Goal: Check status: Check status

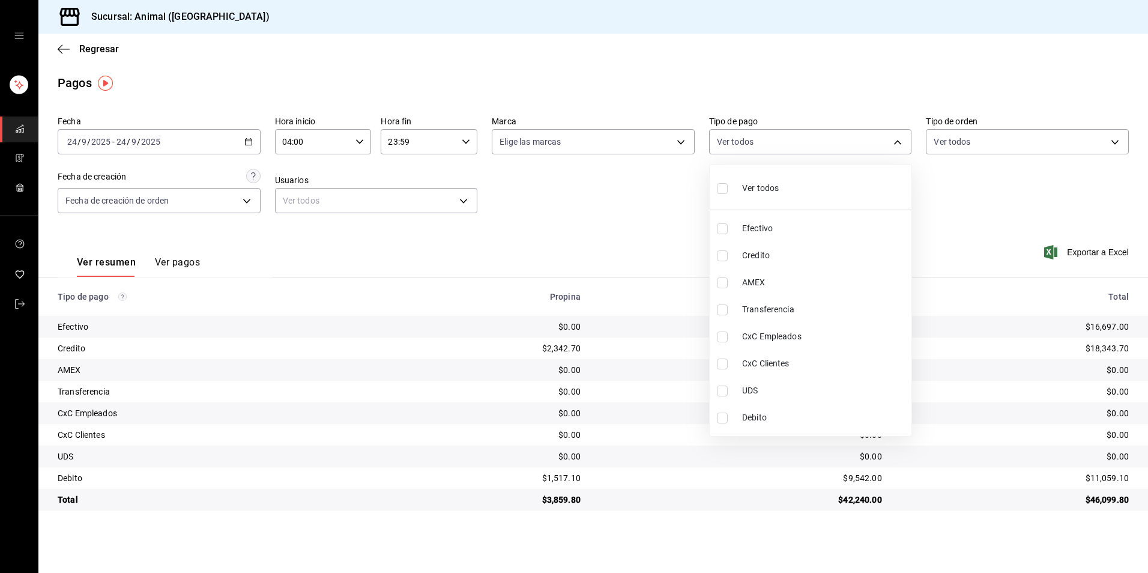
click at [765, 181] on div "Ver todos" at bounding box center [748, 187] width 62 height 26
type input "b84c62b8-b02c-4970-ab2e-e166616419f2,235ce608-f464-428a-9a71-314f665367d1,53567…"
checkbox input "true"
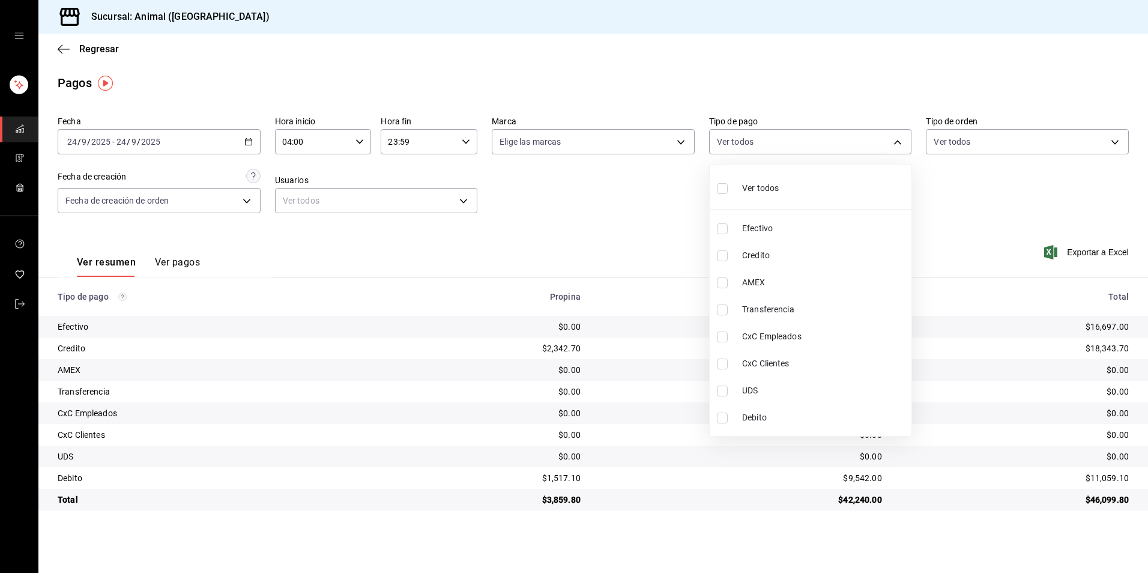
checkbox input "true"
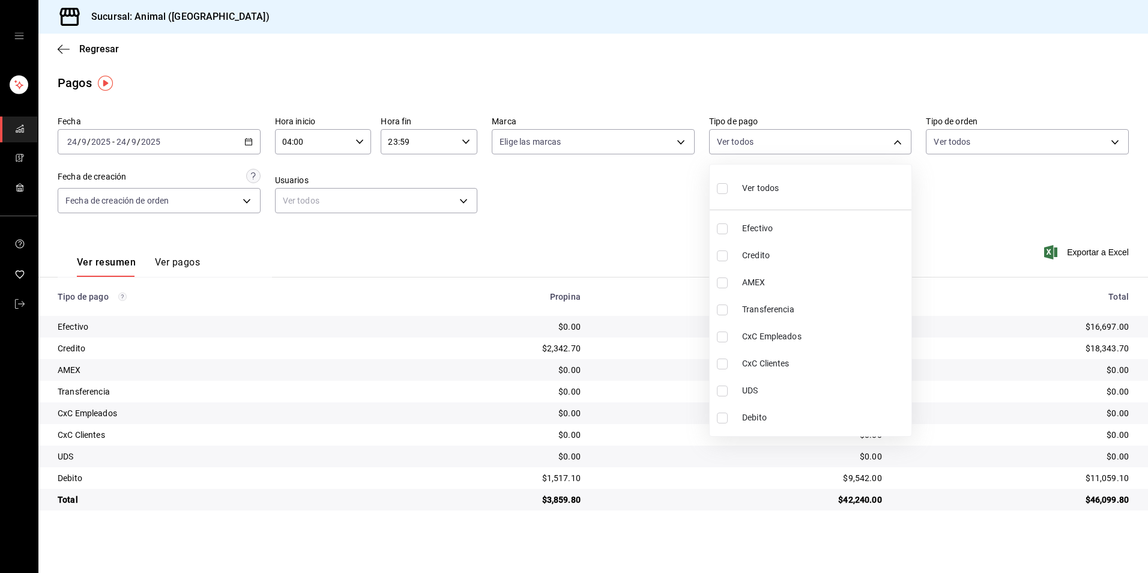
checkbox input "true"
click at [765, 181] on div "Ver todos" at bounding box center [748, 187] width 62 height 26
checkbox input "false"
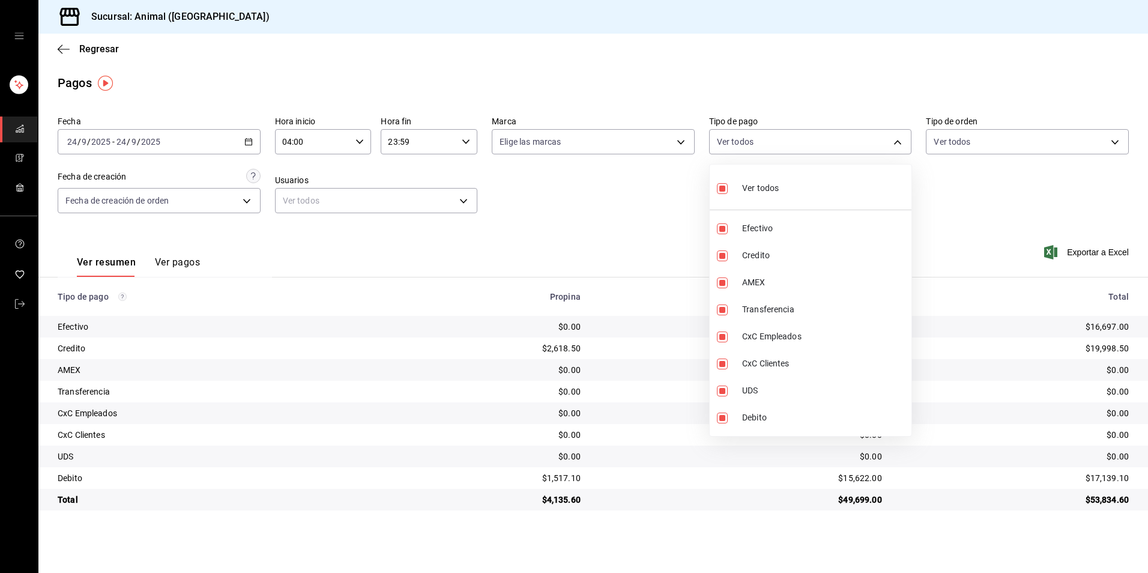
checkbox input "false"
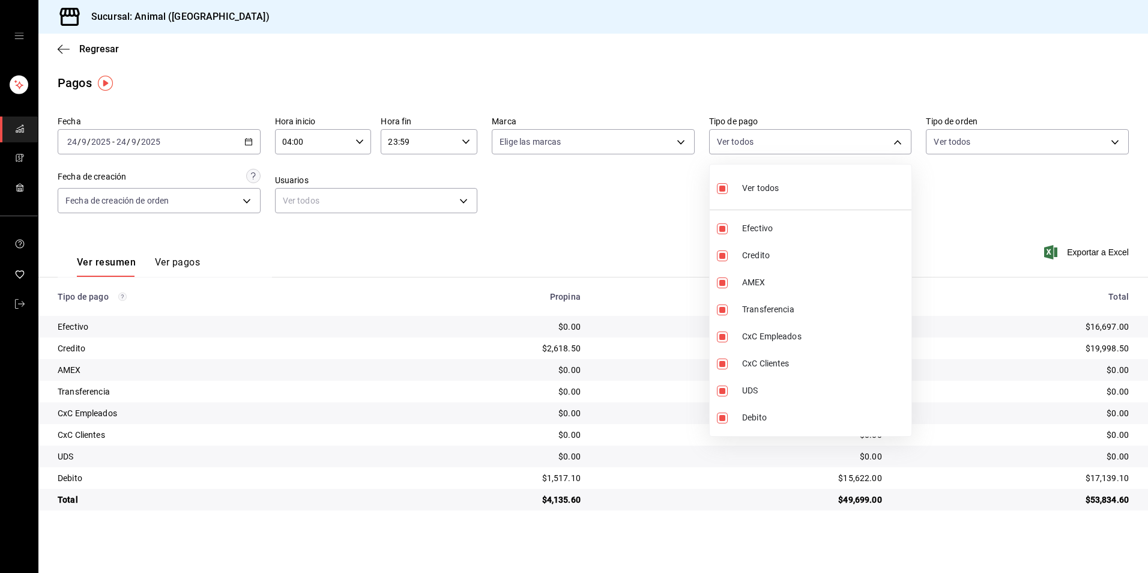
checkbox input "false"
click at [838, 244] on li "Credito" at bounding box center [810, 255] width 202 height 27
type input "235ce608-f464-428a-9a71-314f665367d1"
checkbox input "true"
click at [859, 415] on span "Debito" at bounding box center [824, 417] width 164 height 13
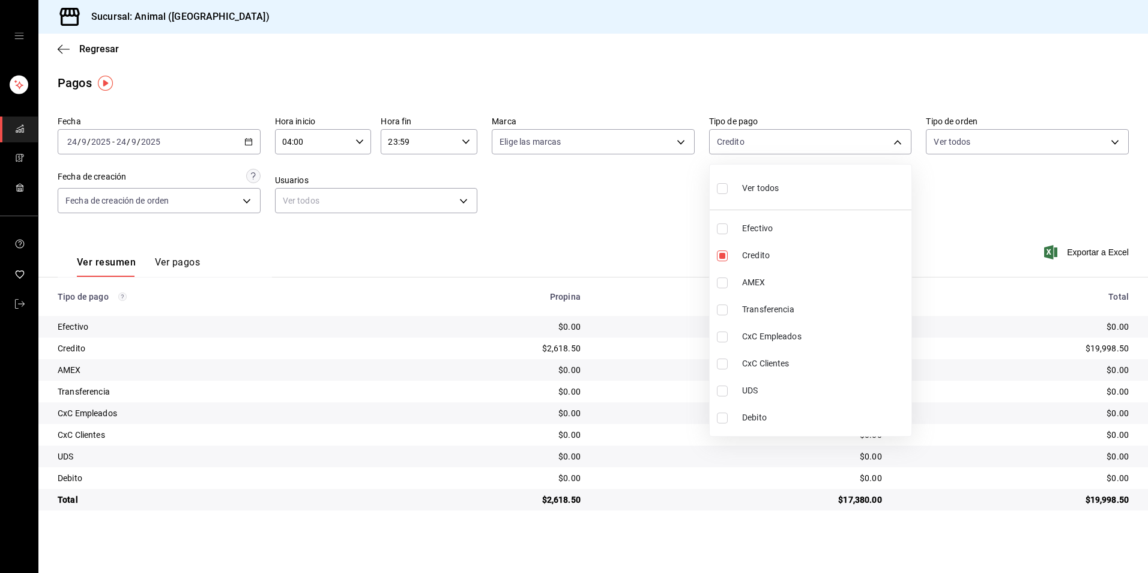
type input "235ce608-f464-428a-9a71-314f665367d1,c7b29183-a811-4137-9cfa-21a61cd2bc4a"
checkbox input "true"
click at [801, 245] on li "Credito" at bounding box center [810, 255] width 202 height 27
type input "c7b29183-a811-4137-9cfa-21a61cd2bc4a"
checkbox input "false"
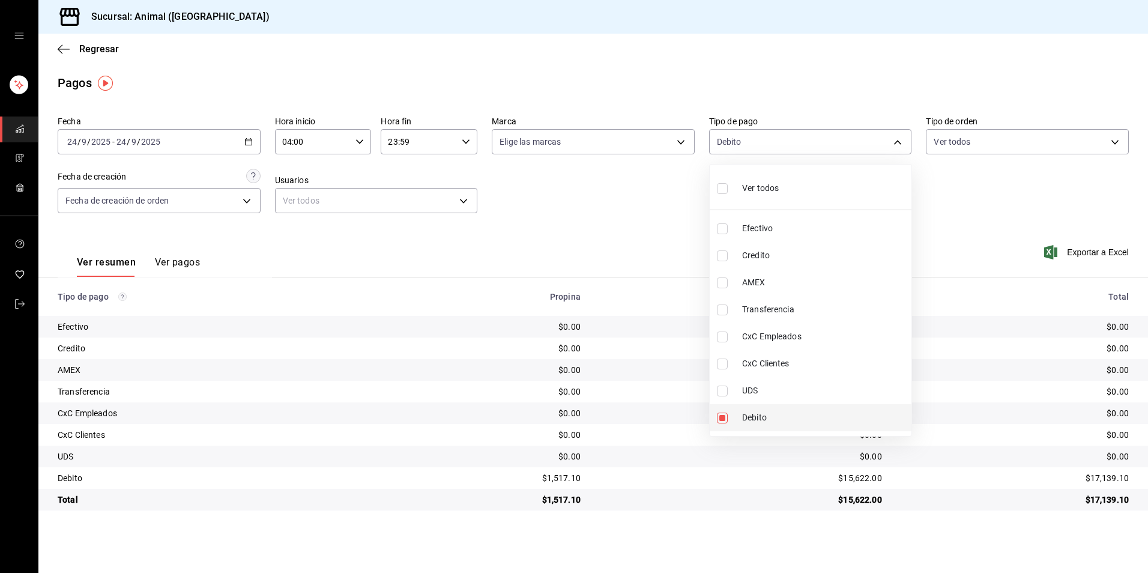
click at [790, 420] on span "Debito" at bounding box center [824, 417] width 164 height 13
checkbox input "false"
click at [847, 193] on li "Ver todos" at bounding box center [810, 186] width 202 height 35
type input "b84c62b8-b02c-4970-ab2e-e166616419f2,235ce608-f464-428a-9a71-314f665367d1,53567…"
checkbox input "true"
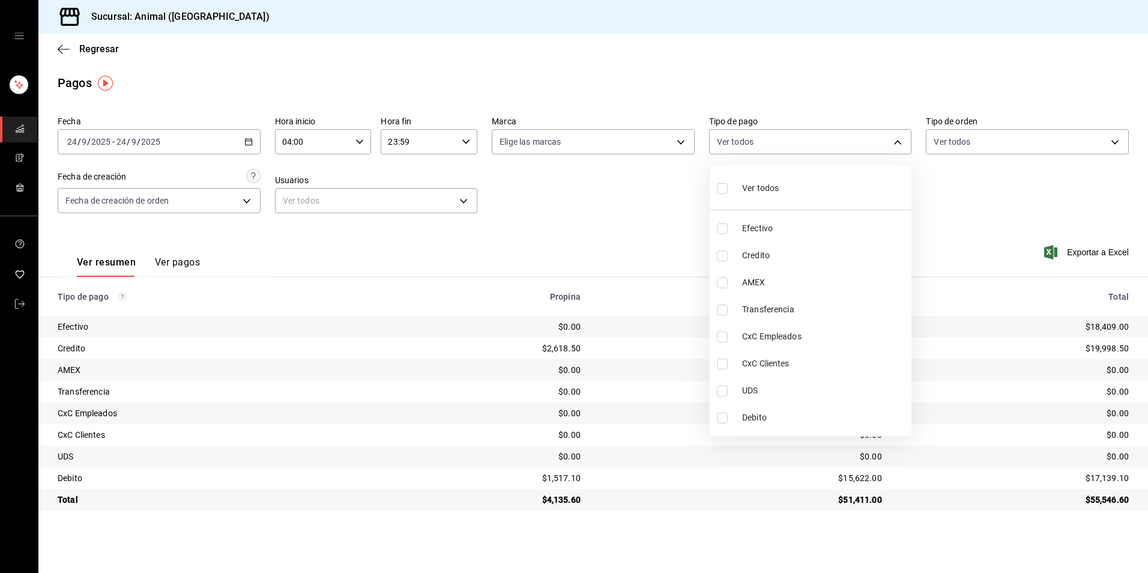
checkbox input "true"
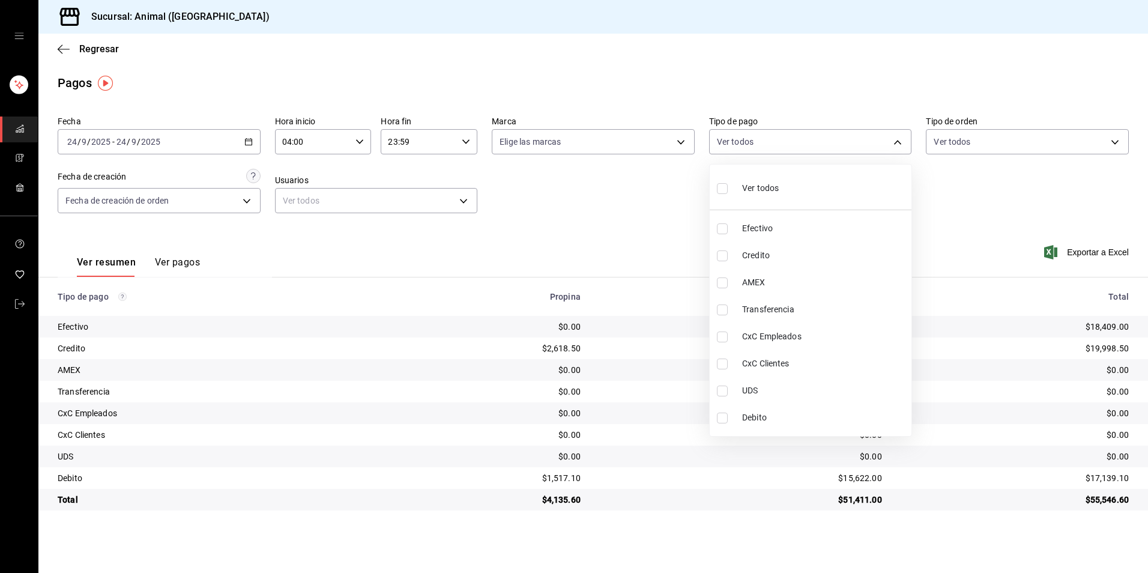
checkbox input "true"
click at [847, 193] on li "Ver todos" at bounding box center [810, 186] width 202 height 35
checkbox input "false"
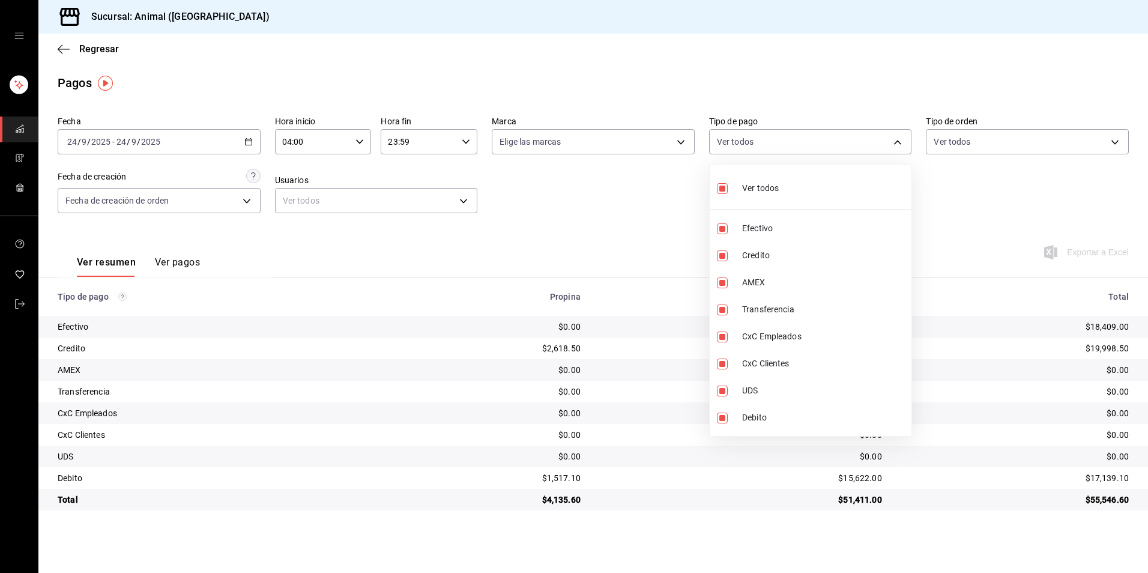
checkbox input "false"
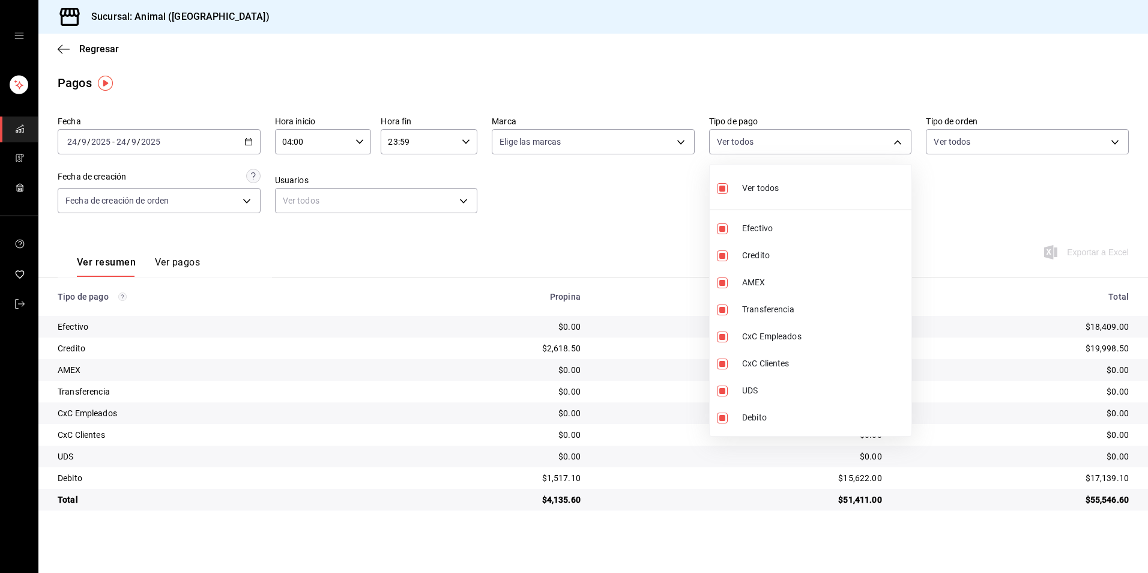
checkbox input "false"
click at [814, 265] on li "Credito" at bounding box center [810, 255] width 202 height 27
type input "235ce608-f464-428a-9a71-314f665367d1"
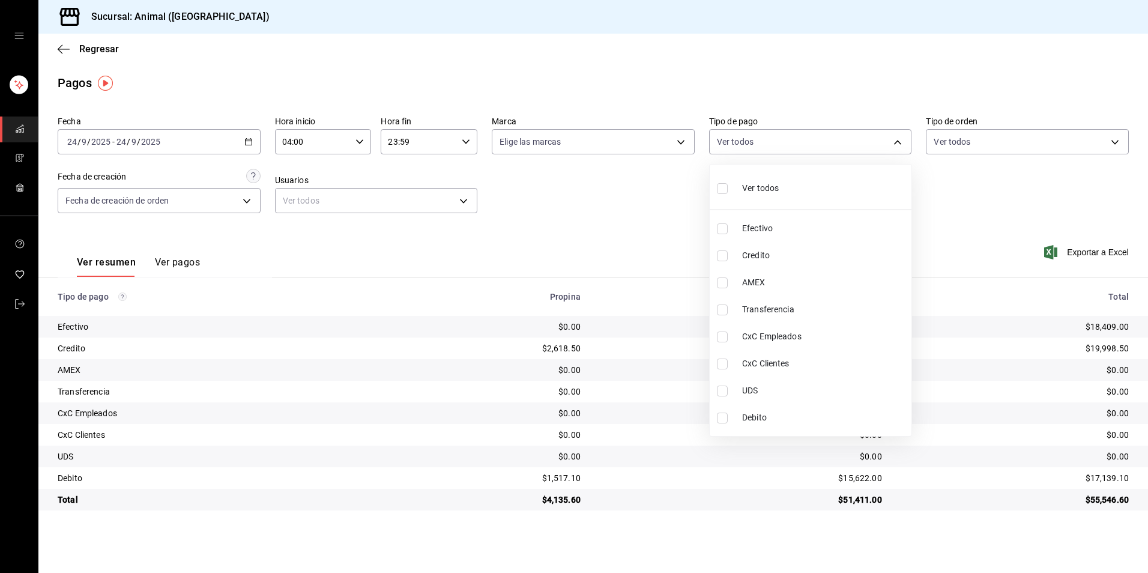
checkbox input "true"
click at [816, 424] on li "Debito" at bounding box center [810, 417] width 202 height 27
type input "235ce608-f464-428a-9a71-314f665367d1,c7b29183-a811-4137-9cfa-21a61cd2bc4a"
checkbox input "true"
click at [756, 408] on li "Debito" at bounding box center [810, 417] width 202 height 27
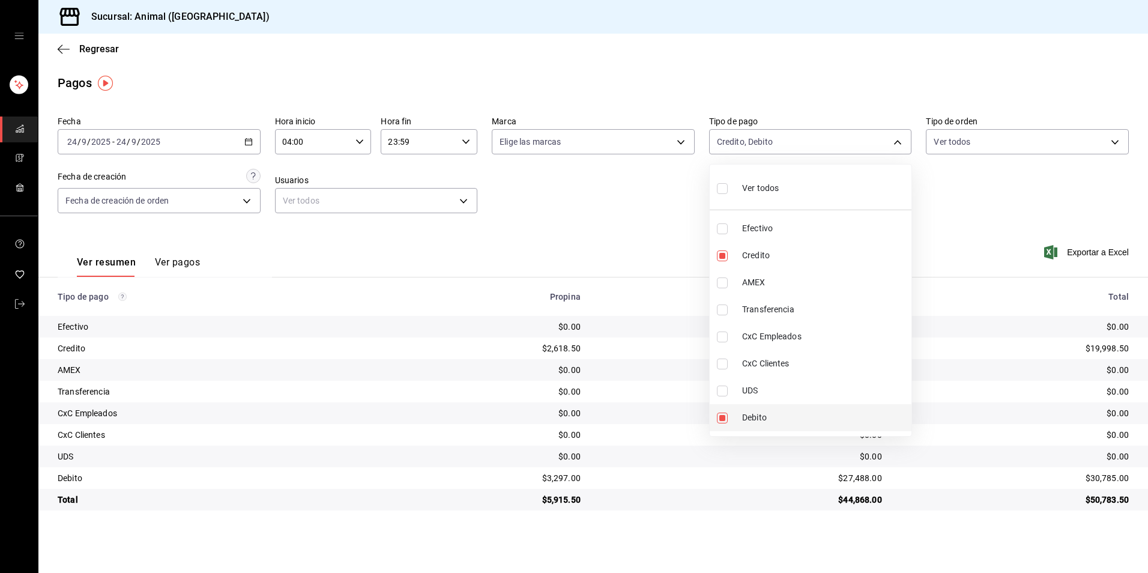
type input "235ce608-f464-428a-9a71-314f665367d1"
checkbox input "false"
click at [738, 248] on li "Credito" at bounding box center [810, 255] width 202 height 27
checkbox input "false"
click at [723, 184] on input "checkbox" at bounding box center [722, 188] width 11 height 11
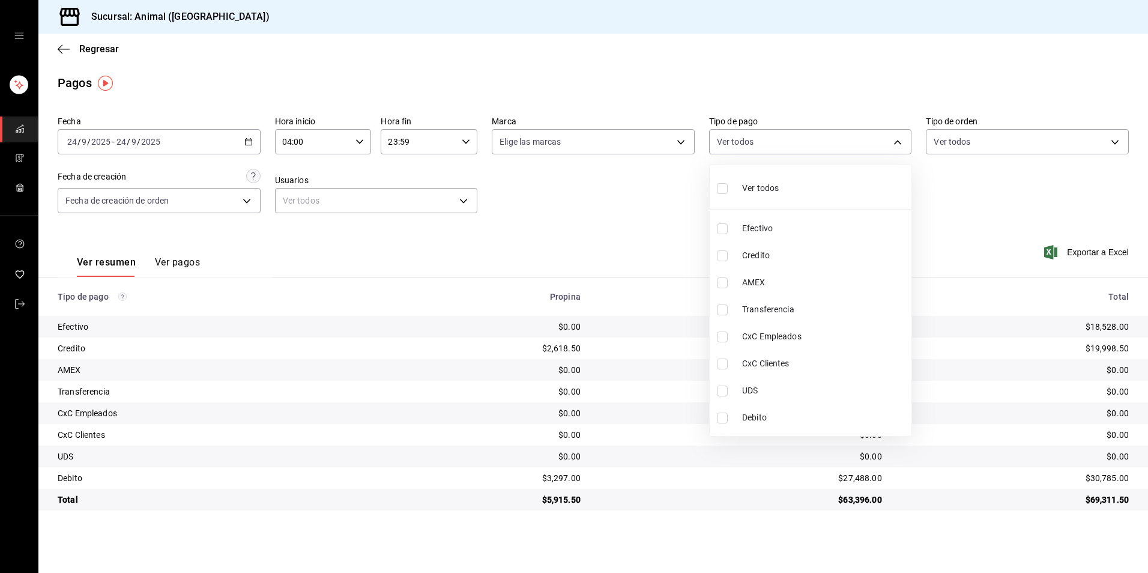
checkbox input "true"
type input "b84c62b8-b02c-4970-ab2e-e166616419f2,235ce608-f464-428a-9a71-314f665367d1,53567…"
checkbox input "true"
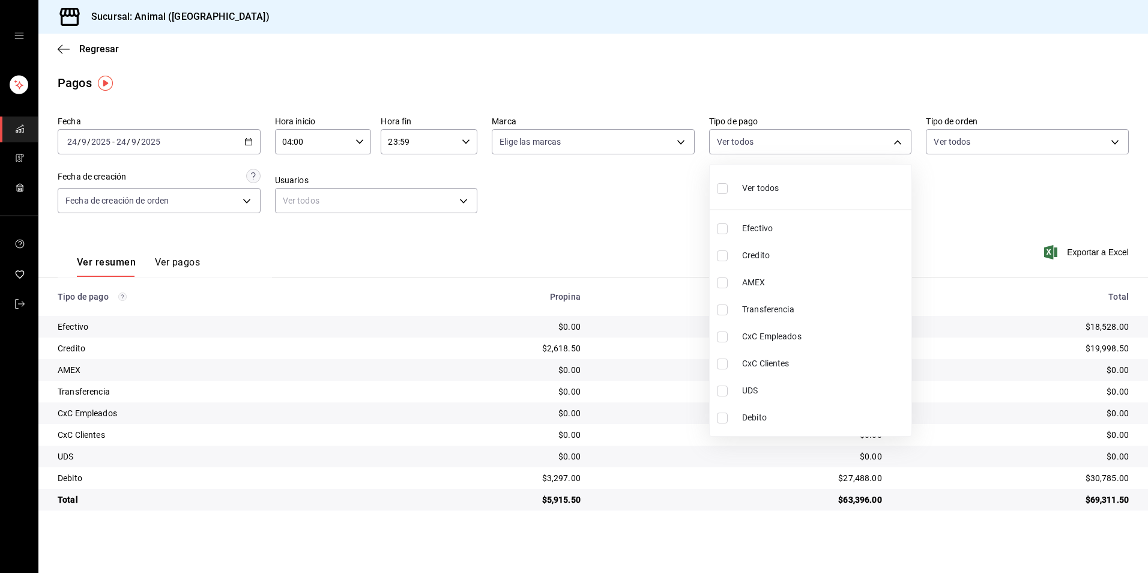
checkbox input "true"
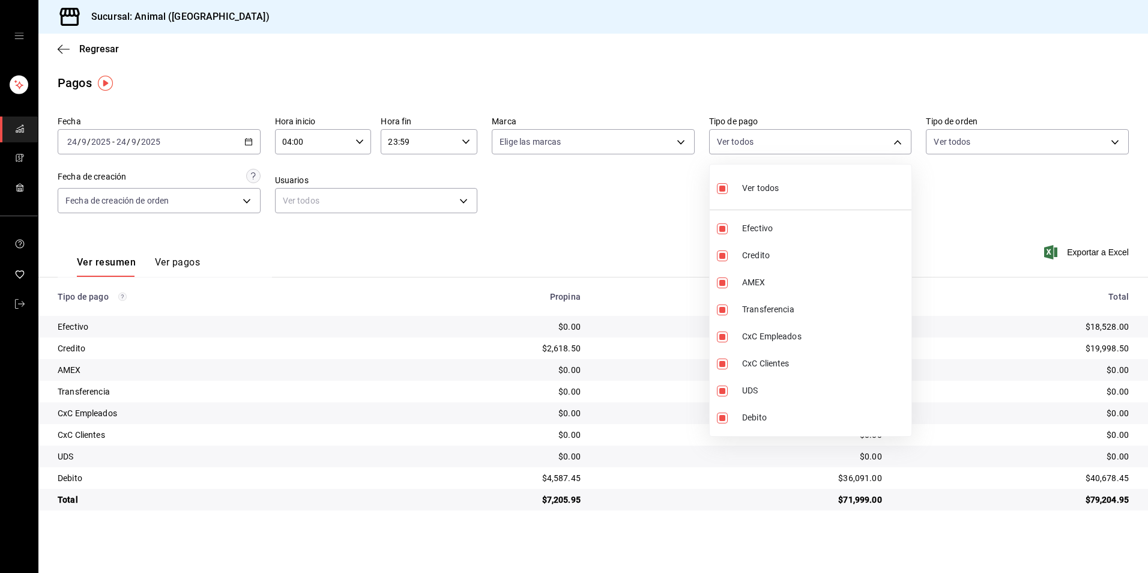
click at [723, 184] on input "checkbox" at bounding box center [722, 188] width 11 height 11
checkbox input "false"
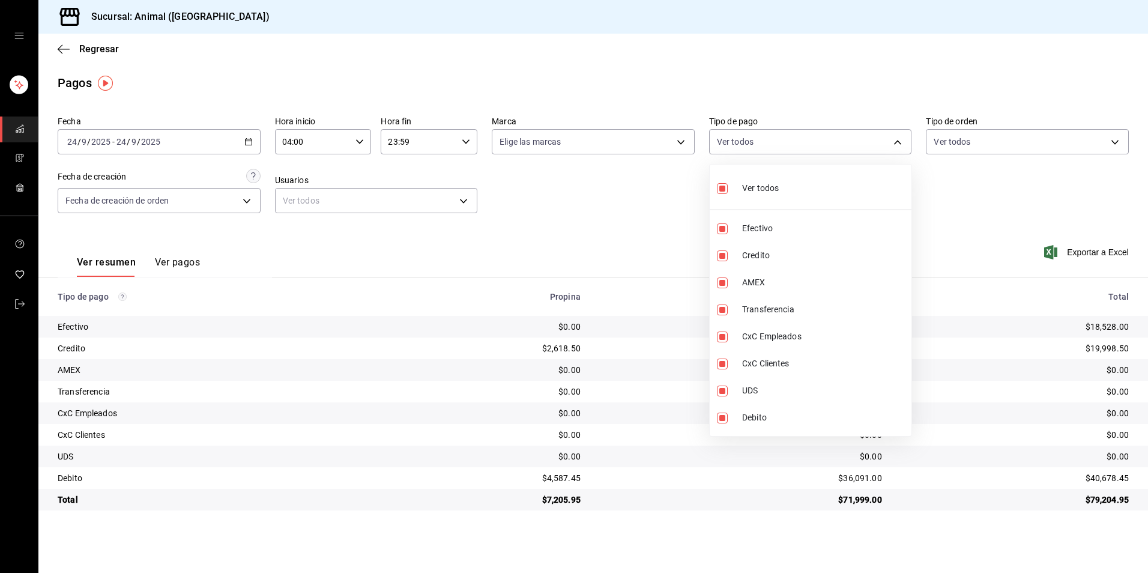
checkbox input "false"
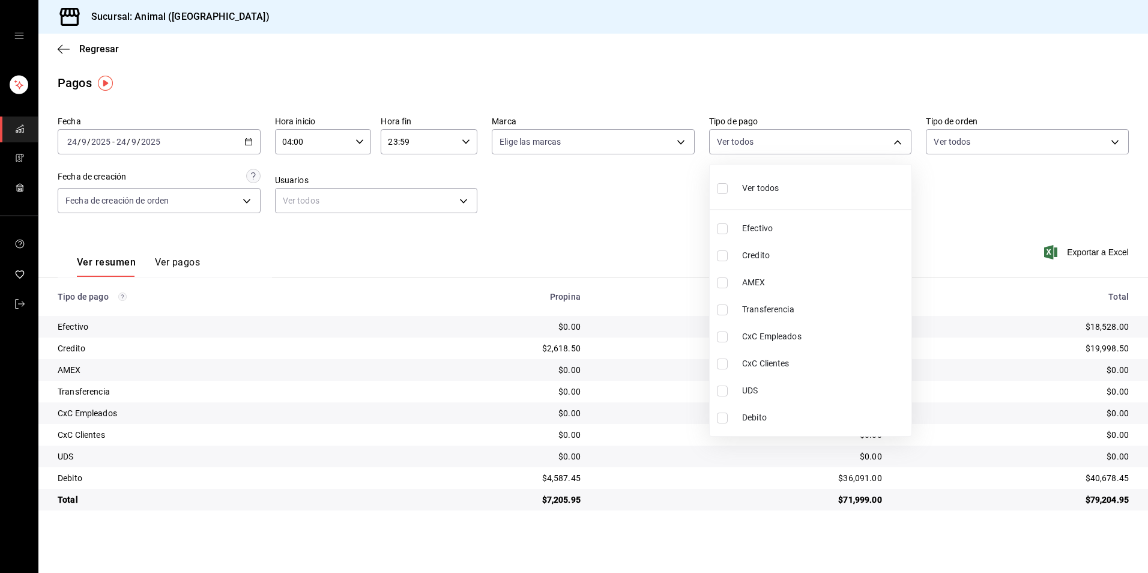
click at [775, 254] on span "Credito" at bounding box center [824, 255] width 164 height 13
type input "235ce608-f464-428a-9a71-314f665367d1"
checkbox input "true"
click at [784, 427] on li "Debito" at bounding box center [810, 417] width 202 height 27
type input "235ce608-f464-428a-9a71-314f665367d1,c7b29183-a811-4137-9cfa-21a61cd2bc4a"
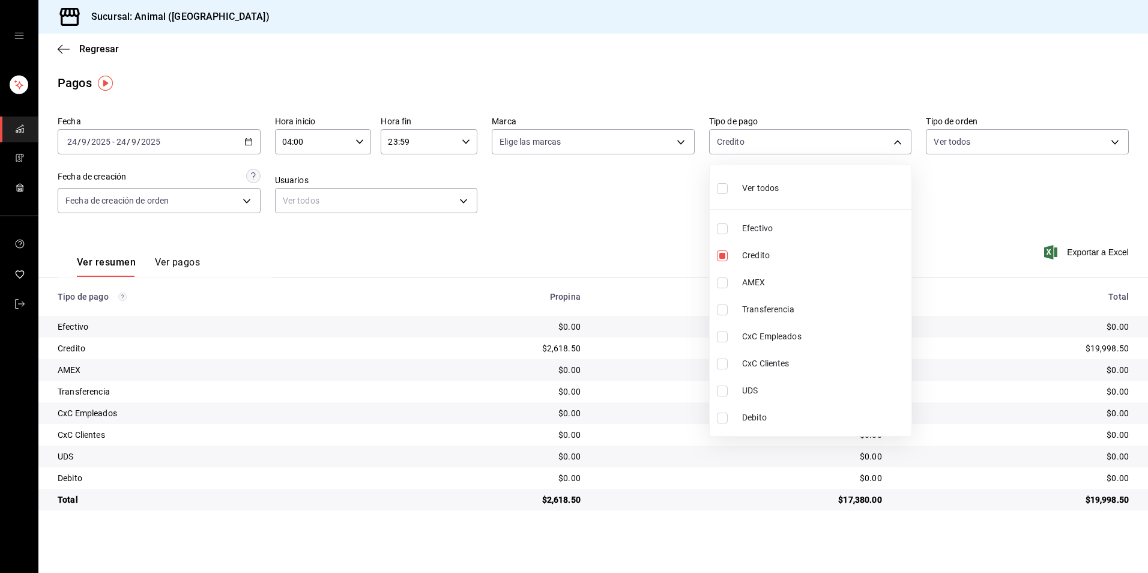
checkbox input "true"
click at [746, 426] on li "Debito" at bounding box center [810, 417] width 202 height 27
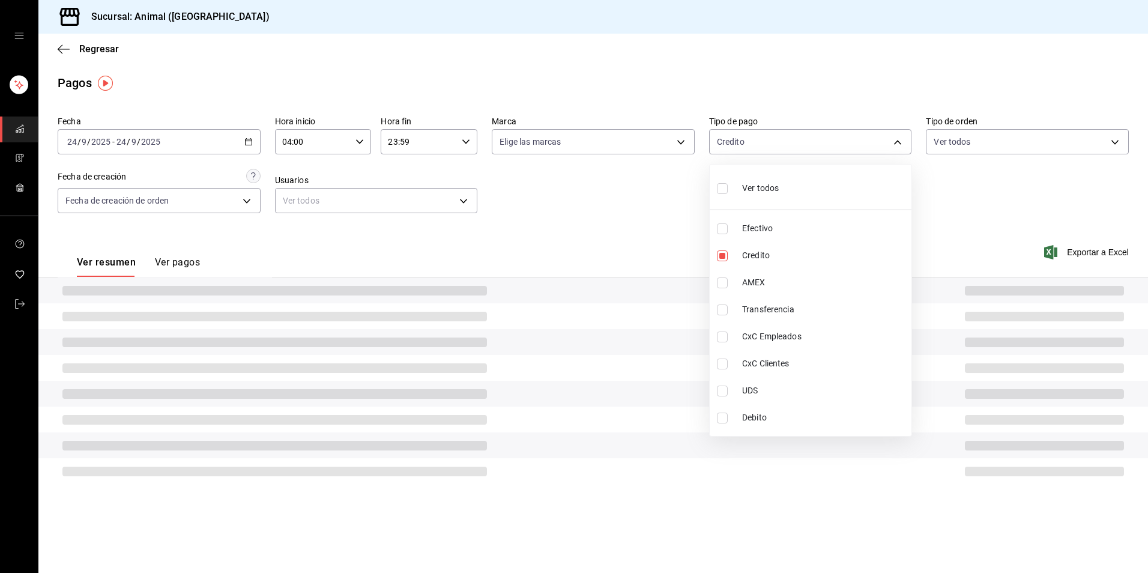
type input "235ce608-f464-428a-9a71-314f665367d1"
checkbox input "false"
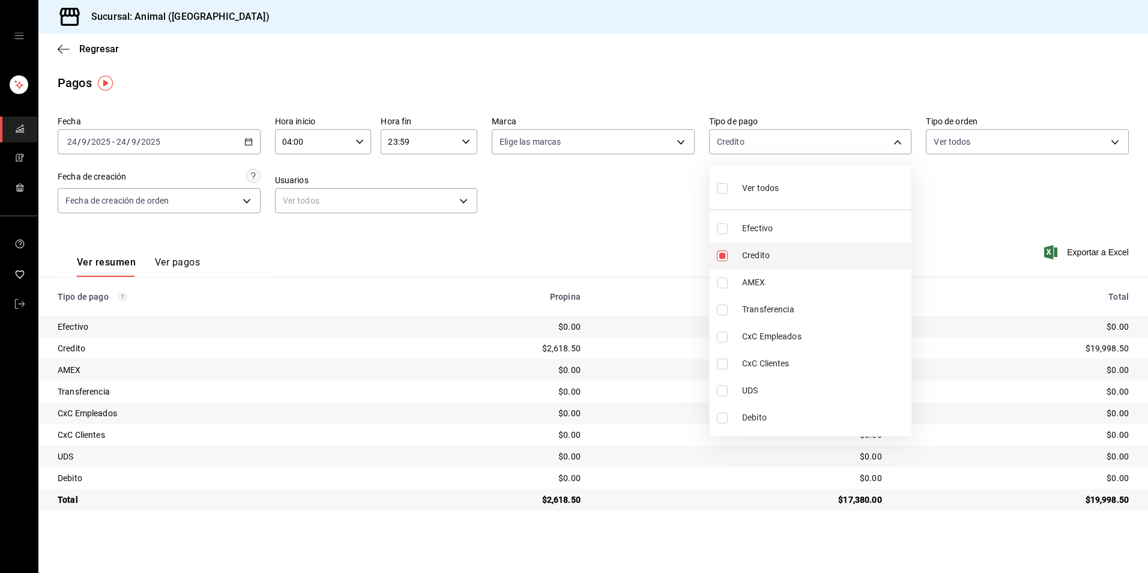
click at [723, 262] on li "Credito" at bounding box center [810, 255] width 202 height 27
checkbox input "false"
click at [822, 248] on li "Credito" at bounding box center [810, 255] width 202 height 27
type input "235ce608-f464-428a-9a71-314f665367d1"
checkbox input "true"
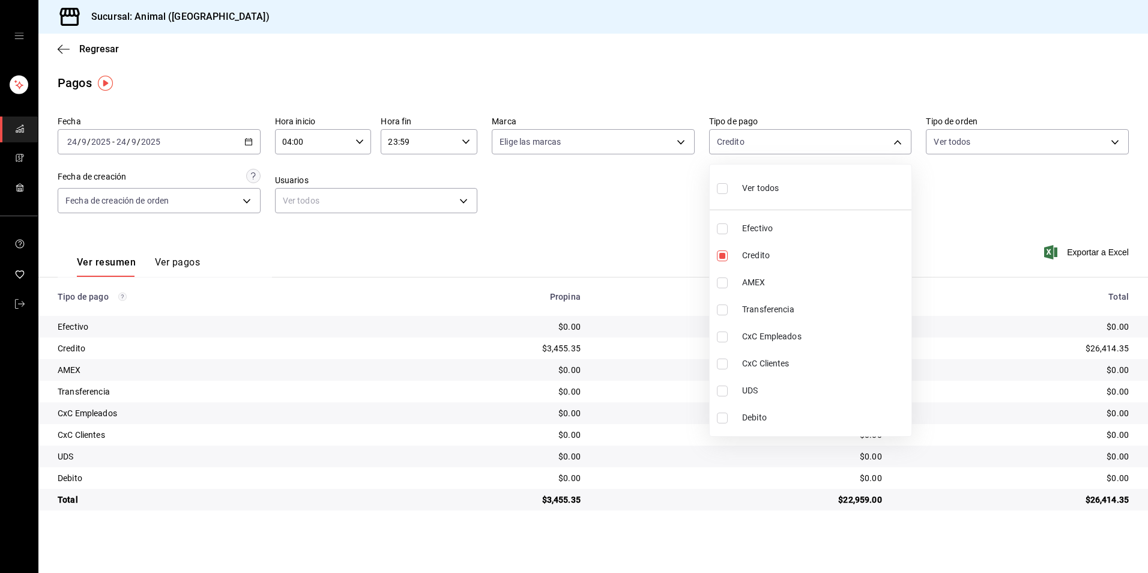
click at [828, 420] on span "Debito" at bounding box center [824, 417] width 164 height 13
type input "235ce608-f464-428a-9a71-314f665367d1,c7b29183-a811-4137-9cfa-21a61cd2bc4a"
checkbox input "true"
click at [750, 418] on span "Debito" at bounding box center [824, 417] width 164 height 13
type input "235ce608-f464-428a-9a71-314f665367d1"
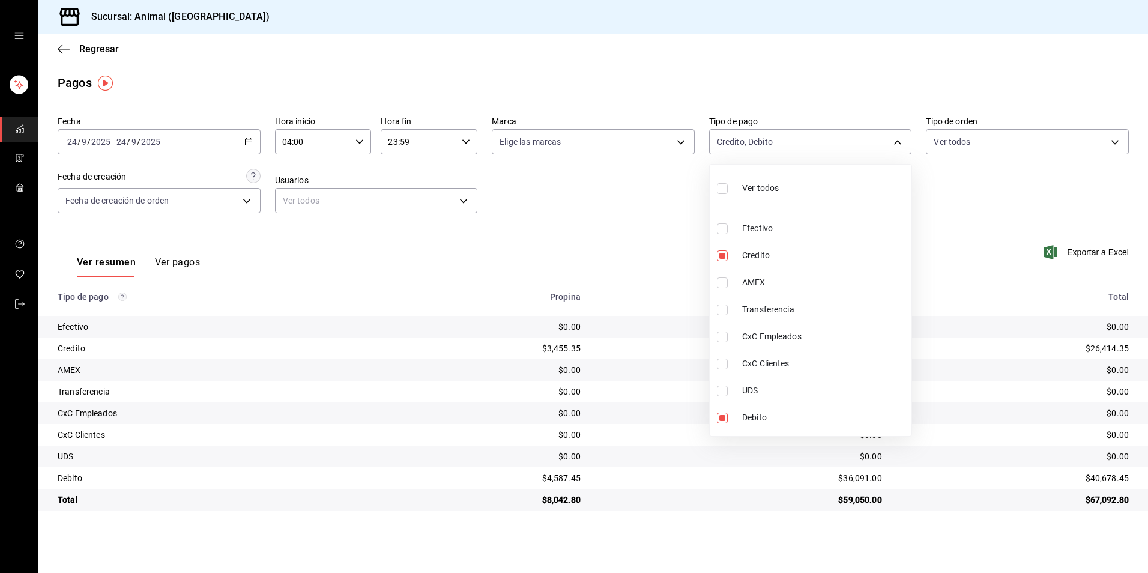
checkbox input "false"
click at [759, 252] on span "Credito" at bounding box center [824, 255] width 164 height 13
checkbox input "false"
click at [798, 188] on li "Ver todos" at bounding box center [810, 186] width 202 height 35
type input "b84c62b8-b02c-4970-ab2e-e166616419f2,235ce608-f464-428a-9a71-314f665367d1,53567…"
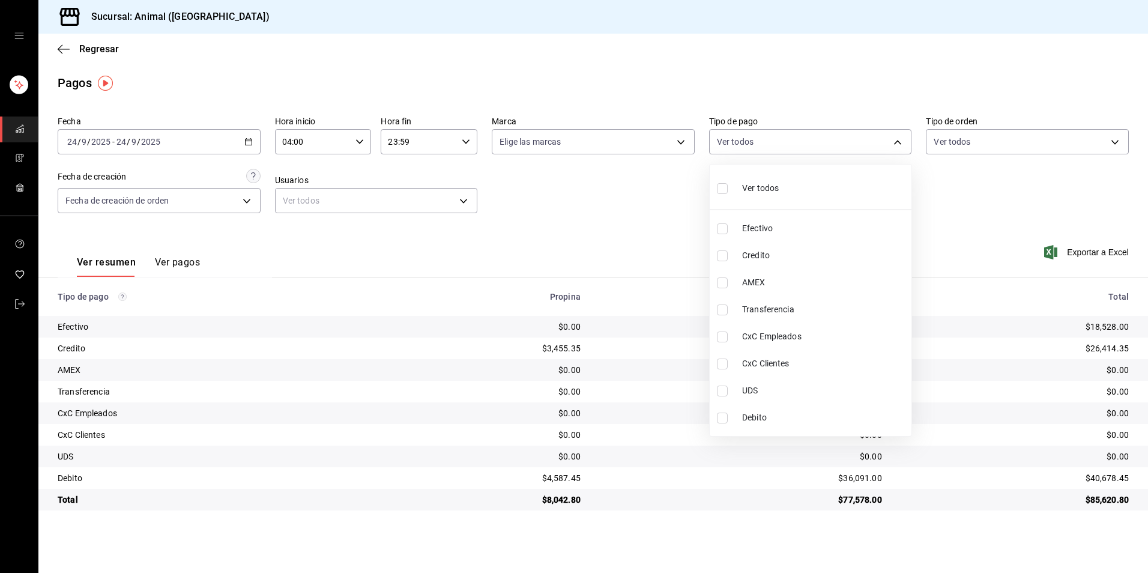
checkbox input "true"
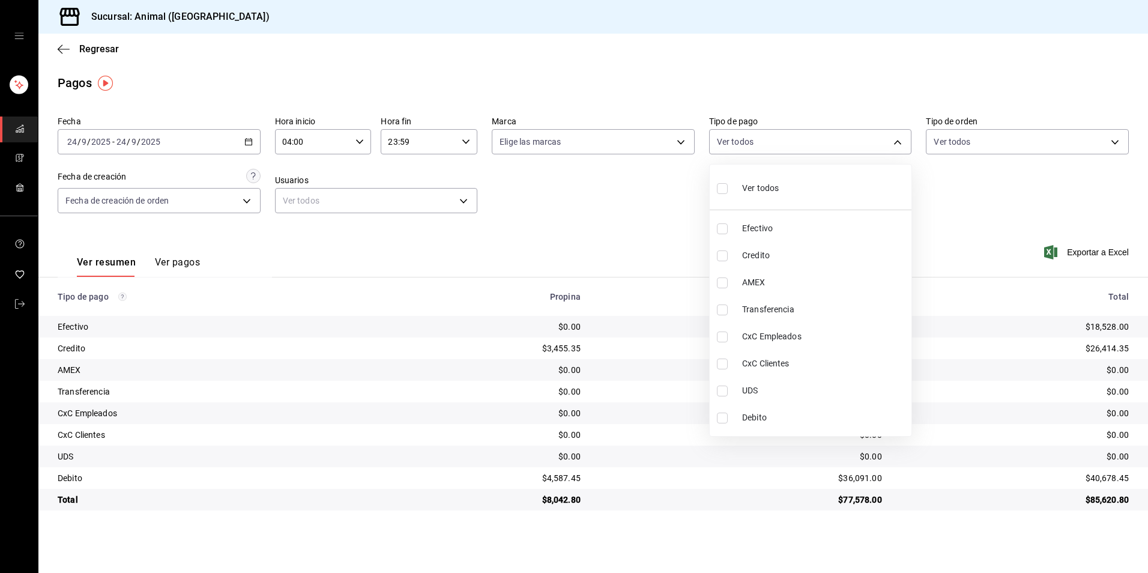
checkbox input "true"
click at [798, 188] on li "Ver todos" at bounding box center [810, 186] width 202 height 35
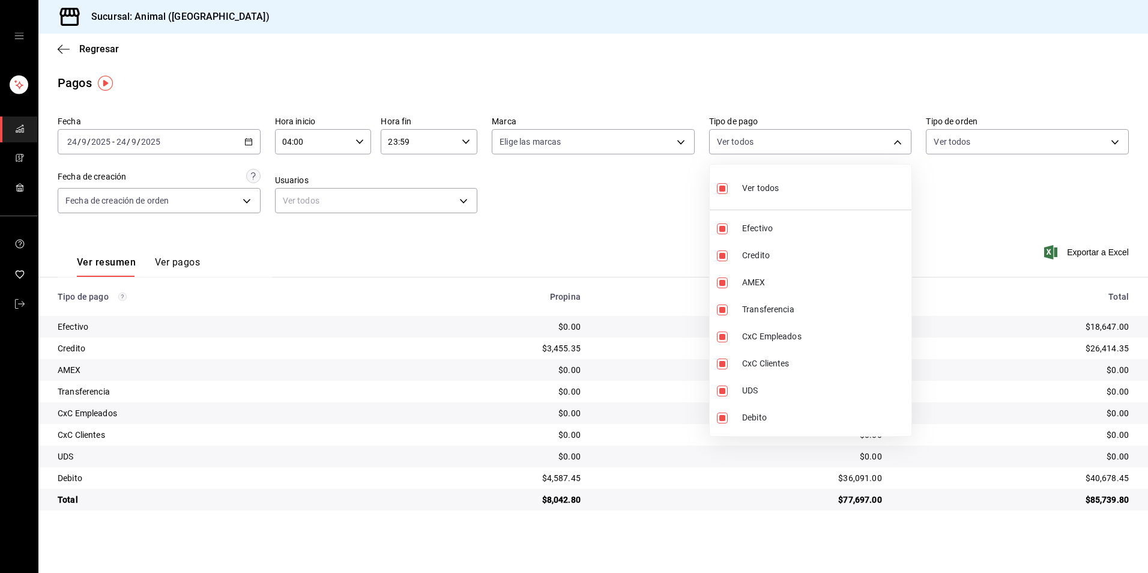
checkbox input "false"
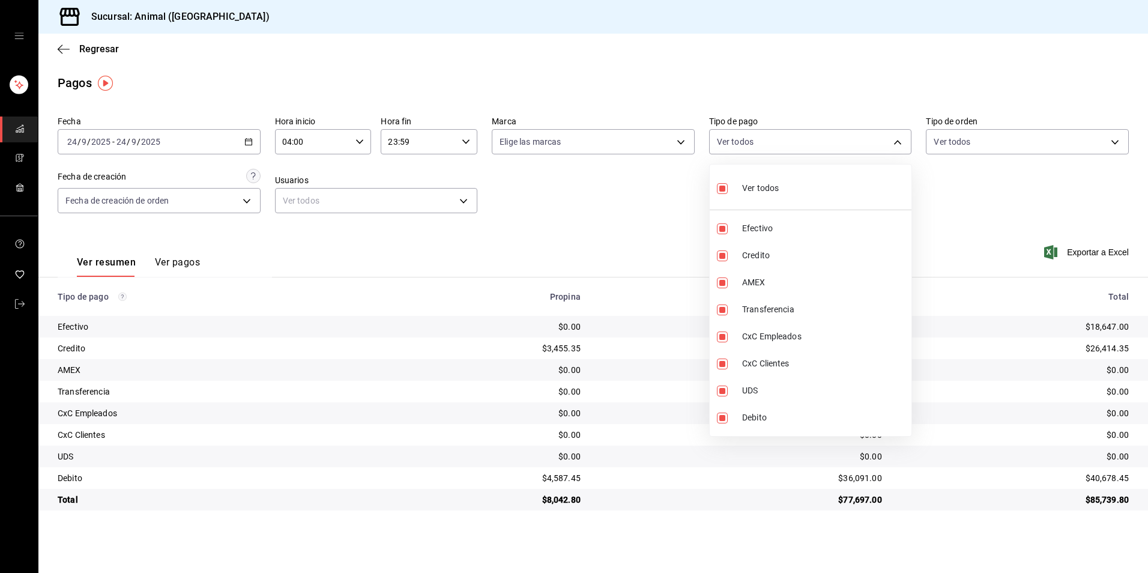
checkbox input "false"
click at [833, 244] on li "Credito" at bounding box center [810, 255] width 202 height 27
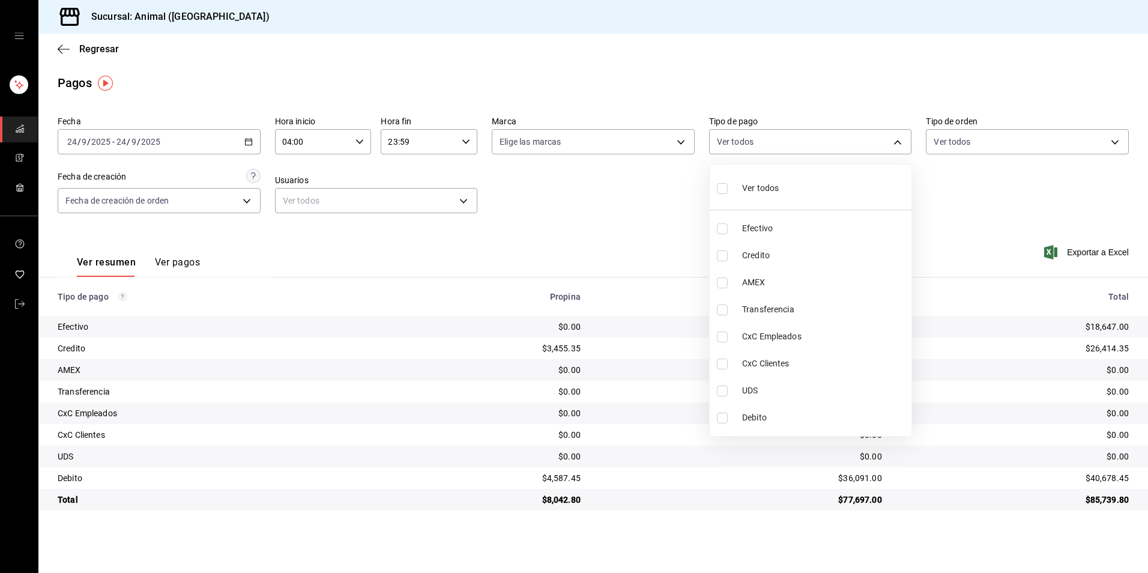
type input "235ce608-f464-428a-9a71-314f665367d1"
checkbox input "true"
click at [769, 419] on span "Debito" at bounding box center [824, 417] width 164 height 13
type input "235ce608-f464-428a-9a71-314f665367d1,c7b29183-a811-4137-9cfa-21a61cd2bc4a"
checkbox input "true"
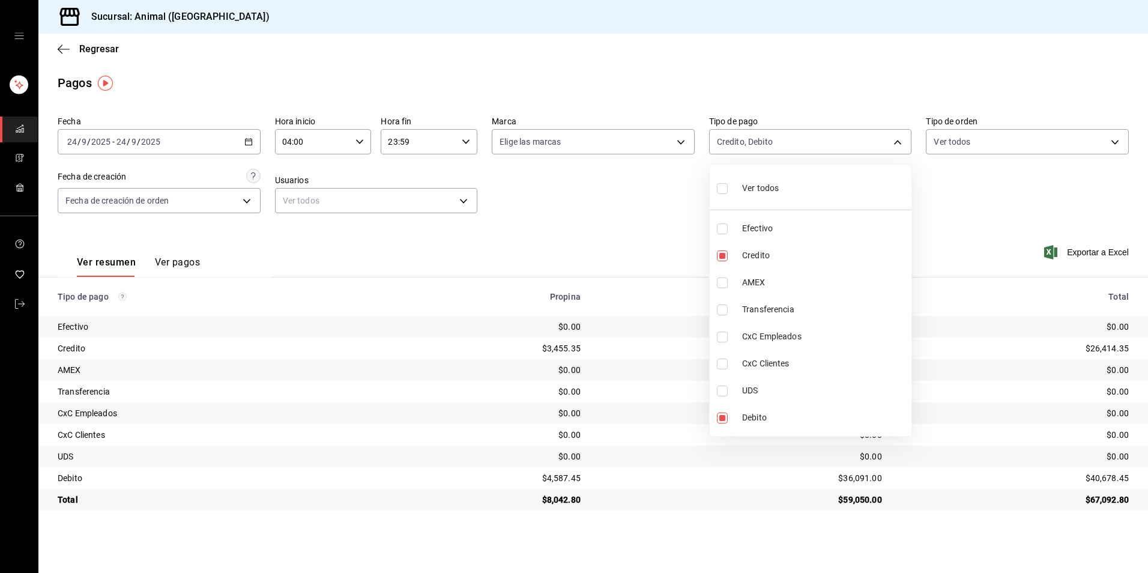
click at [786, 402] on li "UDS" at bounding box center [810, 390] width 202 height 27
type input "235ce608-f464-428a-9a71-314f665367d1,c7b29183-a811-4137-9cfa-21a61cd2bc4a,e2ee4…"
checkbox input "true"
click at [788, 396] on span "UDS" at bounding box center [824, 390] width 164 height 13
type input "235ce608-f464-428a-9a71-314f665367d1,c7b29183-a811-4137-9cfa-21a61cd2bc4a"
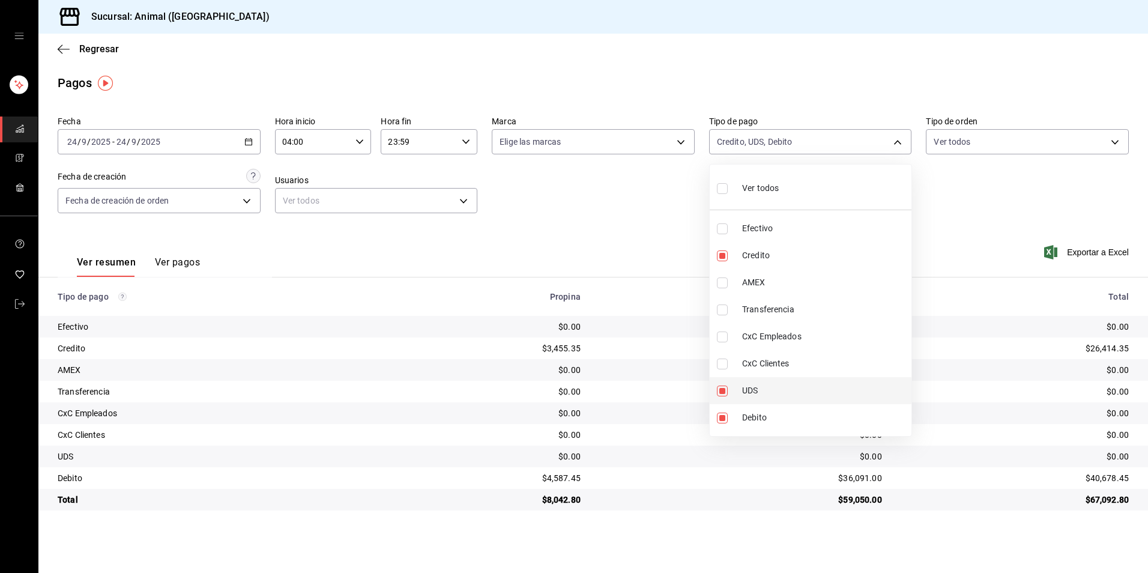
checkbox input "false"
click at [792, 415] on span "Debito" at bounding box center [824, 417] width 164 height 13
type input "235ce608-f464-428a-9a71-314f665367d1"
checkbox input "false"
click at [757, 243] on li "Credito" at bounding box center [810, 255] width 202 height 27
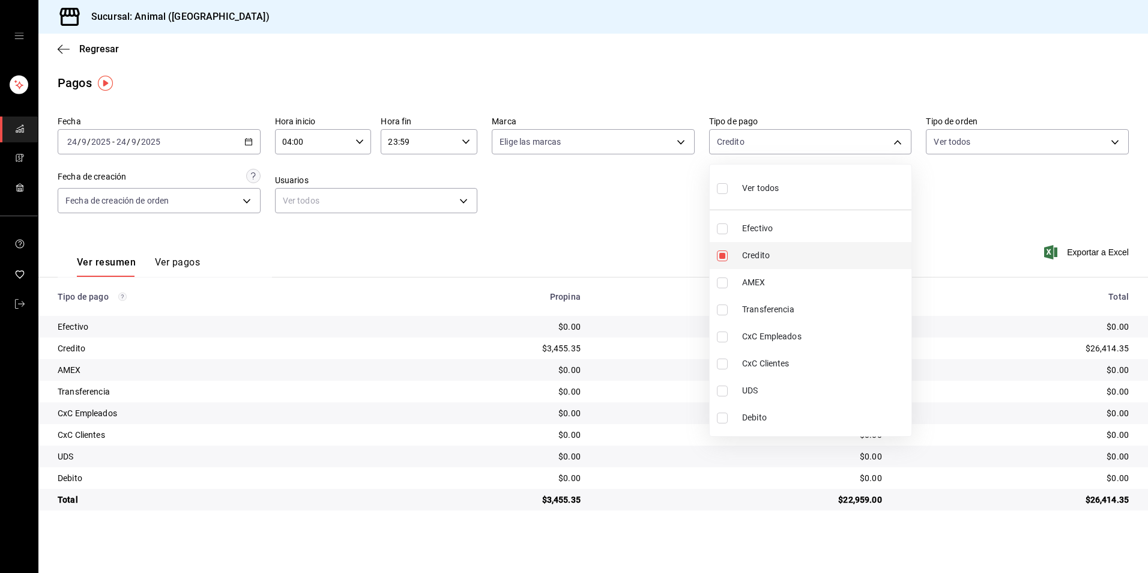
checkbox input "false"
click at [547, 218] on div at bounding box center [574, 286] width 1148 height 573
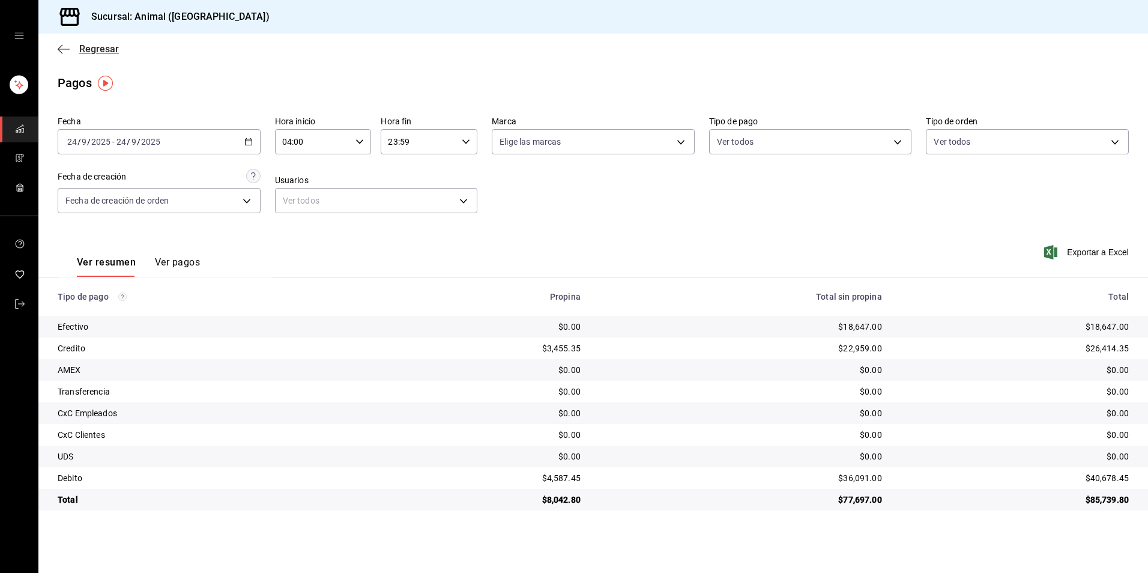
click at [64, 44] on icon "button" at bounding box center [64, 49] width 12 height 11
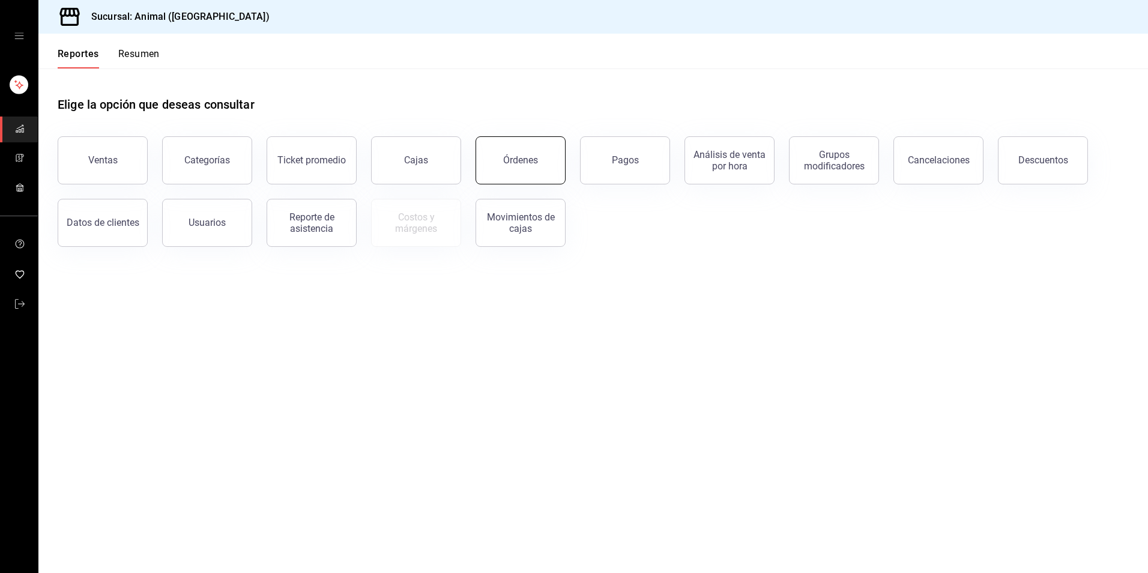
click at [520, 167] on button "Órdenes" at bounding box center [520, 160] width 90 height 48
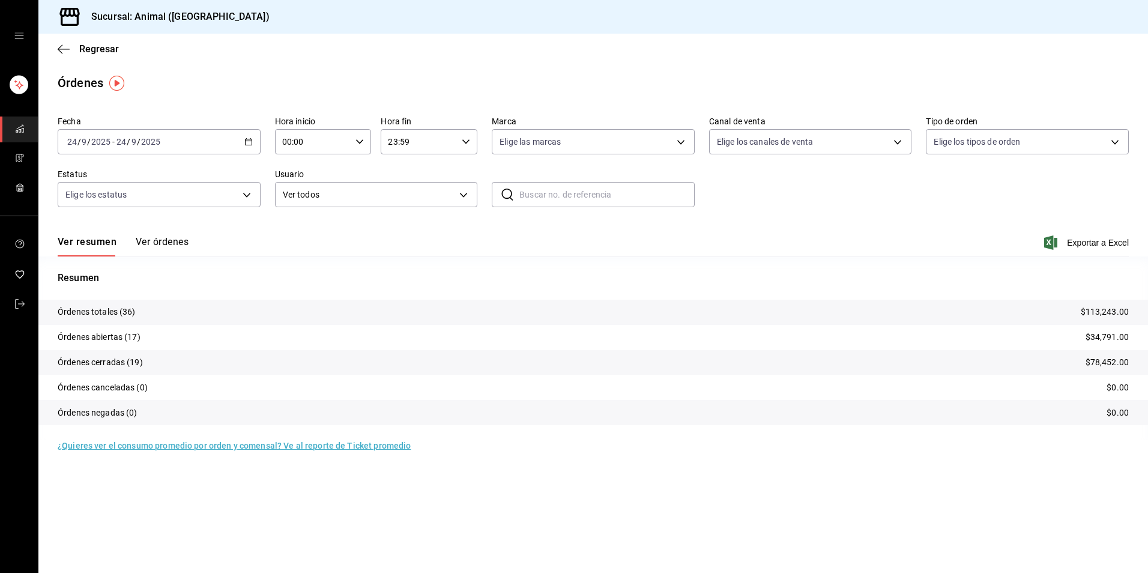
click at [244, 137] on div "[DATE] [DATE] - [DATE] [DATE]" at bounding box center [159, 141] width 203 height 25
click at [115, 316] on span "Rango de fechas" at bounding box center [114, 313] width 93 height 13
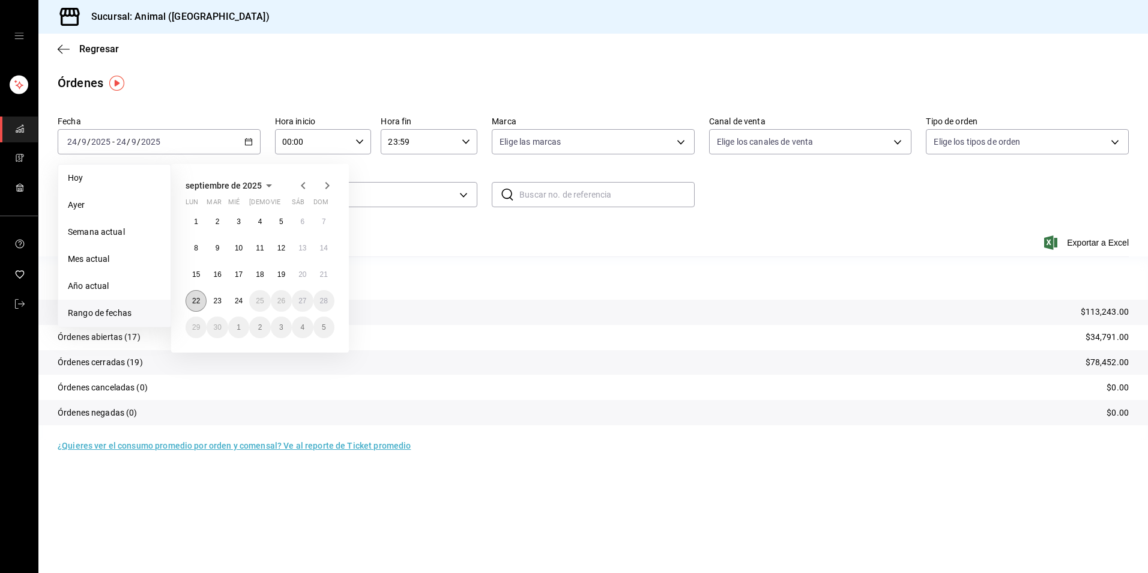
click at [189, 297] on button "22" at bounding box center [195, 301] width 21 height 22
click at [190, 299] on button "22" at bounding box center [195, 301] width 21 height 22
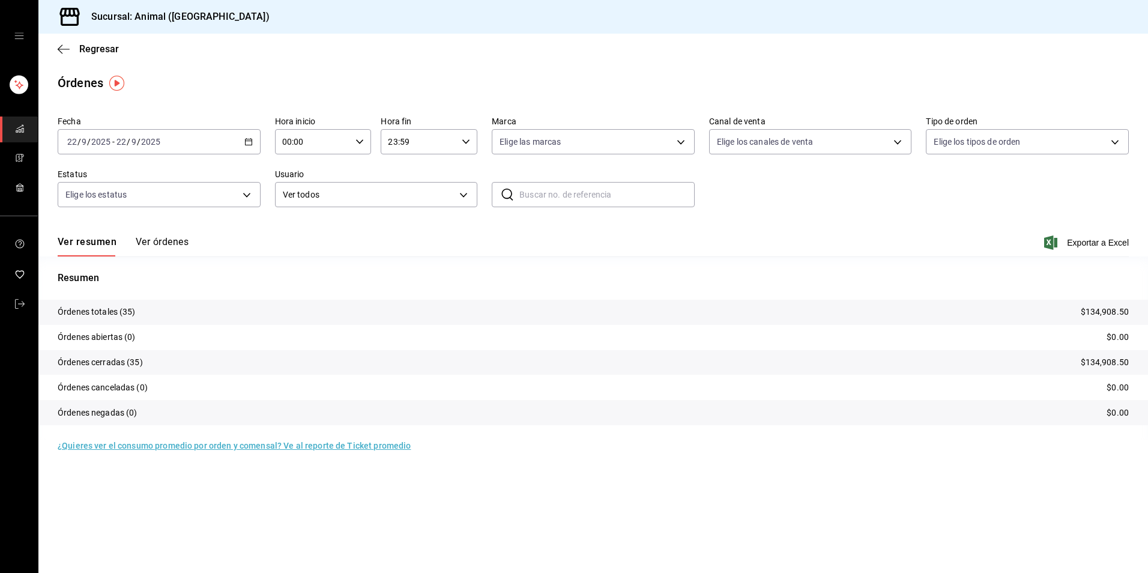
click at [256, 140] on div "[DATE] [DATE] - [DATE] [DATE]" at bounding box center [159, 141] width 203 height 25
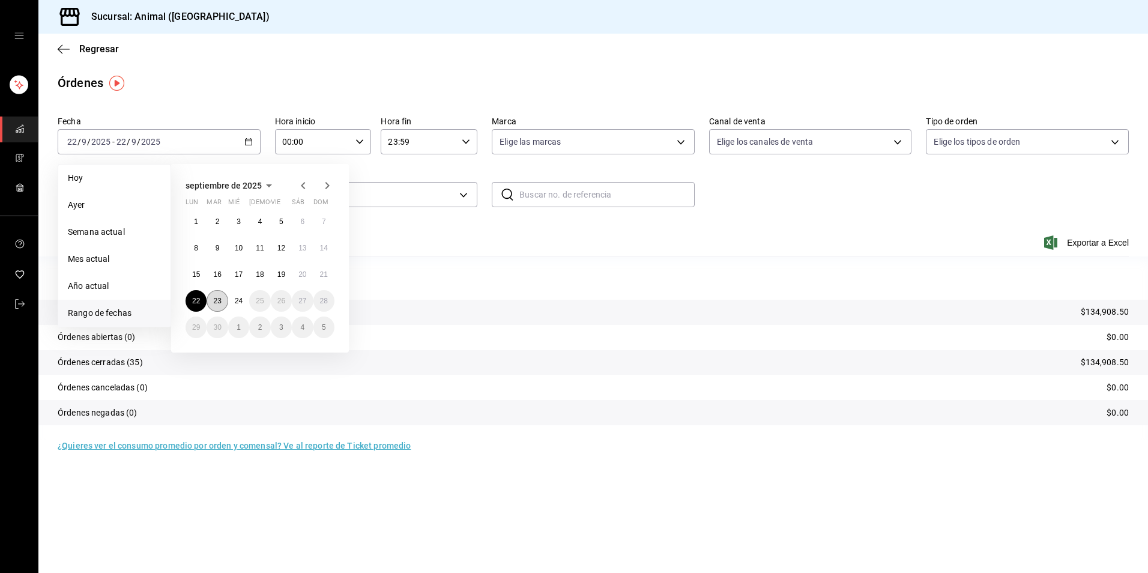
click at [218, 304] on abbr "23" at bounding box center [217, 300] width 8 height 8
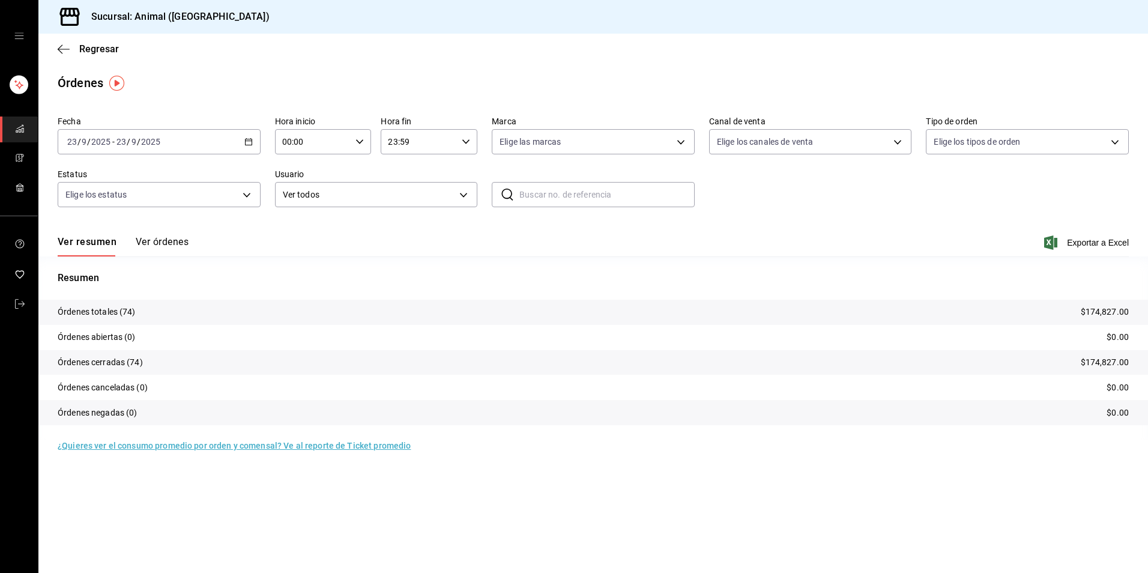
click at [333, 143] on input "00:00" at bounding box center [313, 142] width 76 height 24
click at [299, 221] on button "04" at bounding box center [299, 227] width 44 height 24
click at [292, 221] on button "04" at bounding box center [299, 227] width 44 height 24
click at [123, 233] on div at bounding box center [574, 286] width 1148 height 573
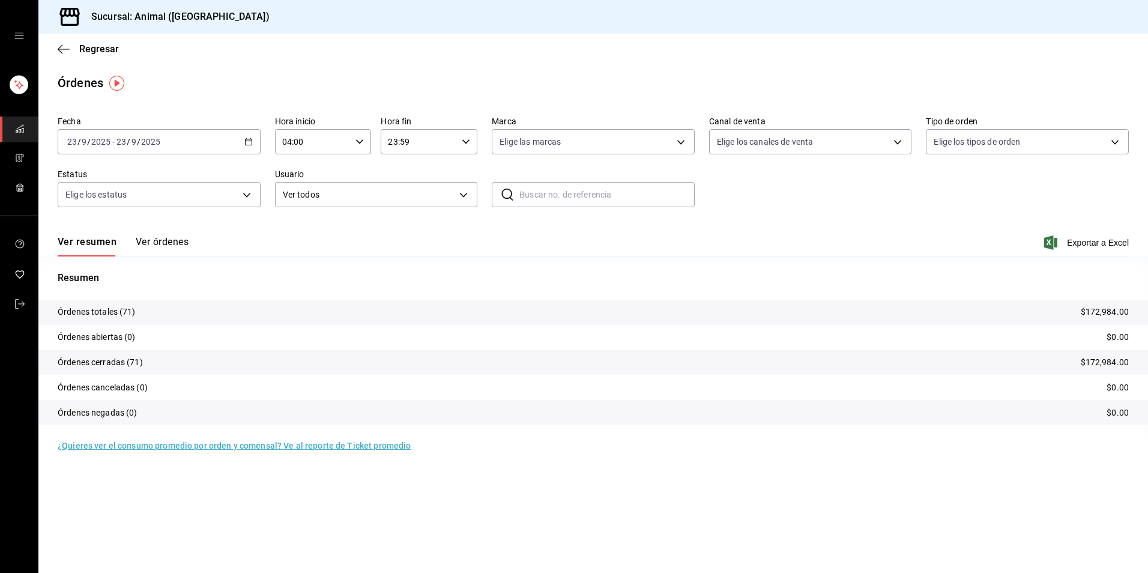
click at [150, 244] on button "Ver órdenes" at bounding box center [162, 246] width 53 height 20
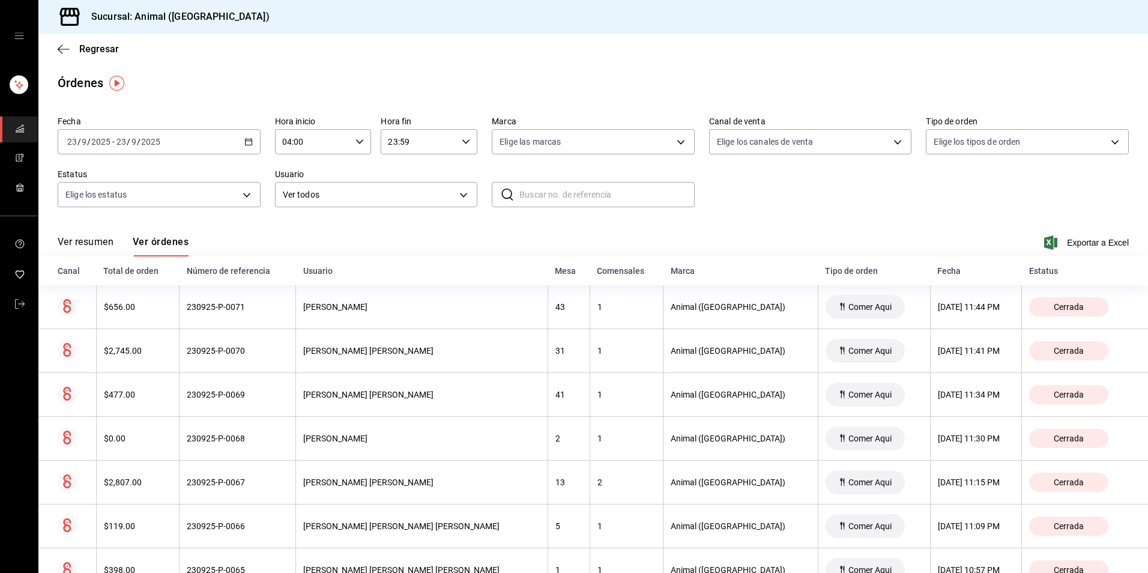
click at [360, 144] on icon "button" at bounding box center [359, 141] width 8 height 8
click at [245, 146] on div at bounding box center [574, 286] width 1148 height 573
click at [253, 140] on div "[DATE] [DATE] - [DATE] [DATE]" at bounding box center [159, 141] width 203 height 25
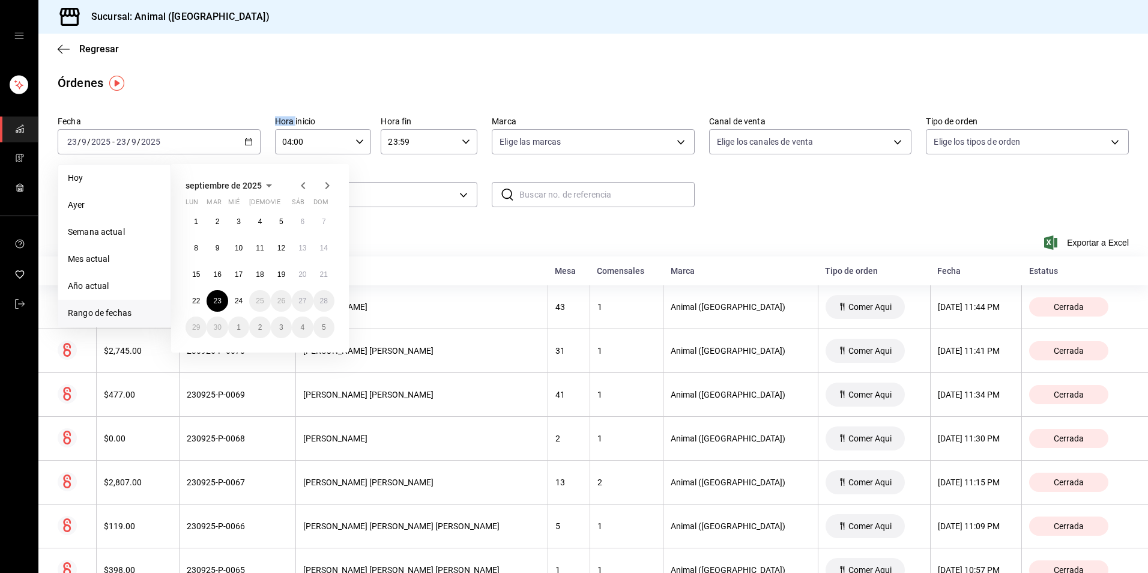
drag, startPoint x: 253, startPoint y: 140, endPoint x: 378, endPoint y: 144, distance: 124.9
click at [381, 144] on input "23:59" at bounding box center [419, 142] width 76 height 24
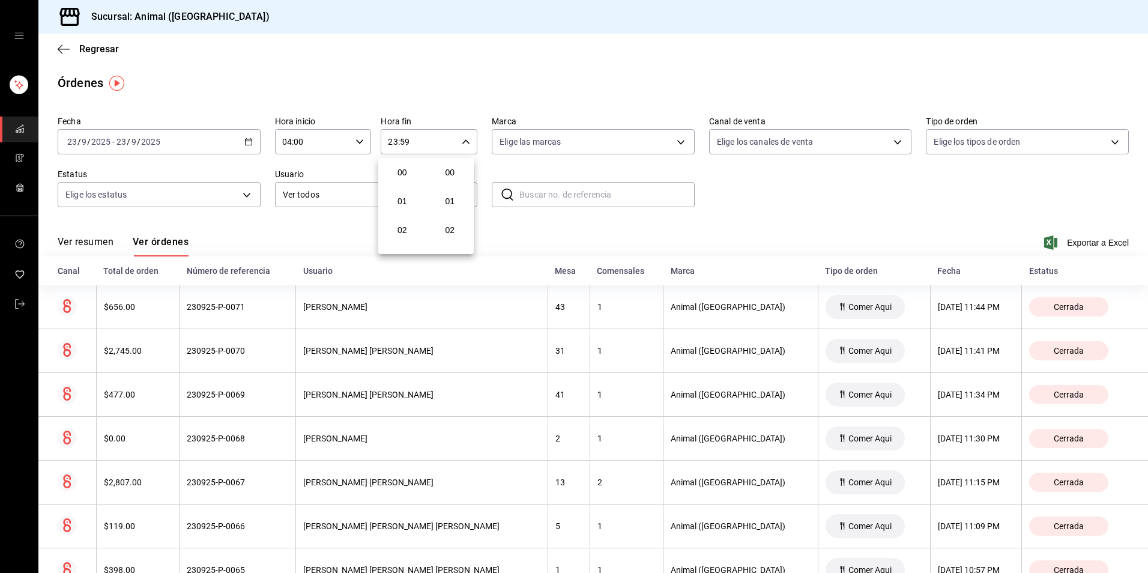
scroll to position [1632, 0]
click at [355, 133] on div at bounding box center [574, 286] width 1148 height 573
click at [358, 143] on \(Stroke\) "button" at bounding box center [359, 141] width 7 height 4
click at [304, 173] on span "00" at bounding box center [297, 172] width 29 height 10
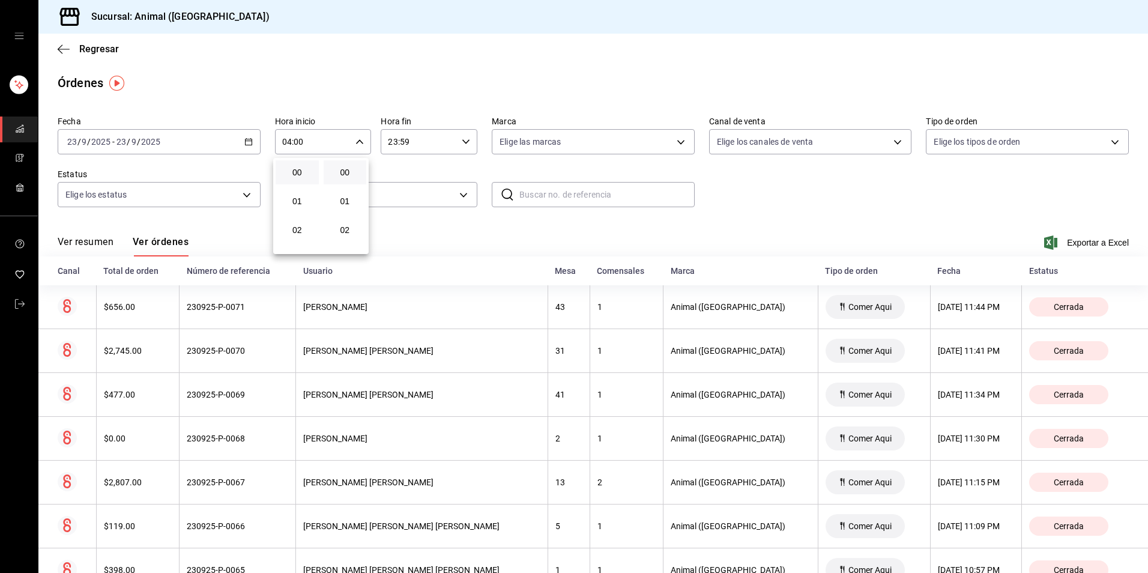
type input "00:00"
click at [731, 218] on div at bounding box center [574, 286] width 1148 height 573
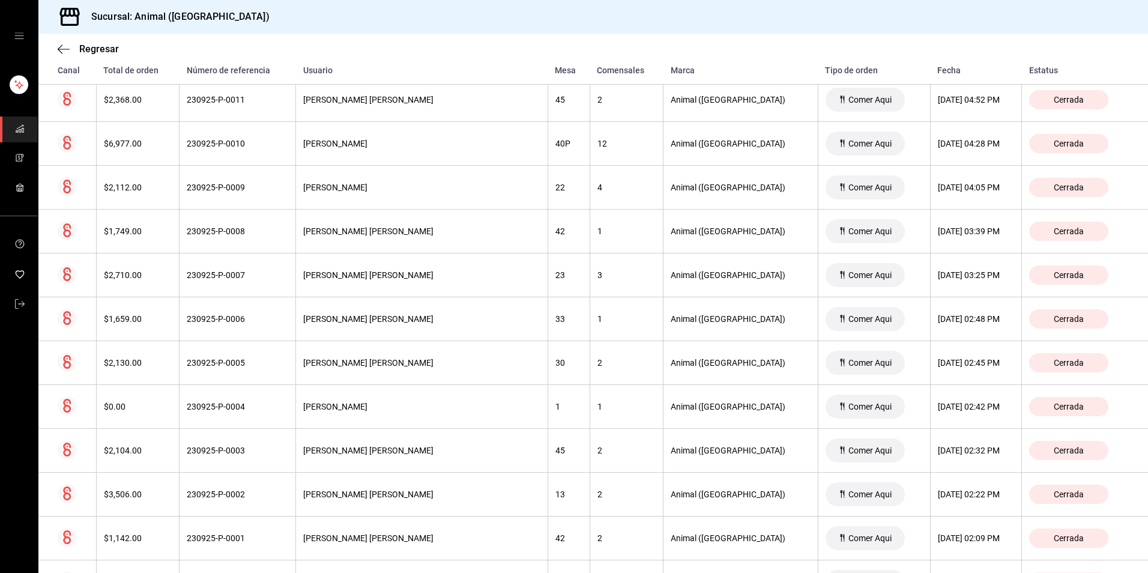
scroll to position [3001, 0]
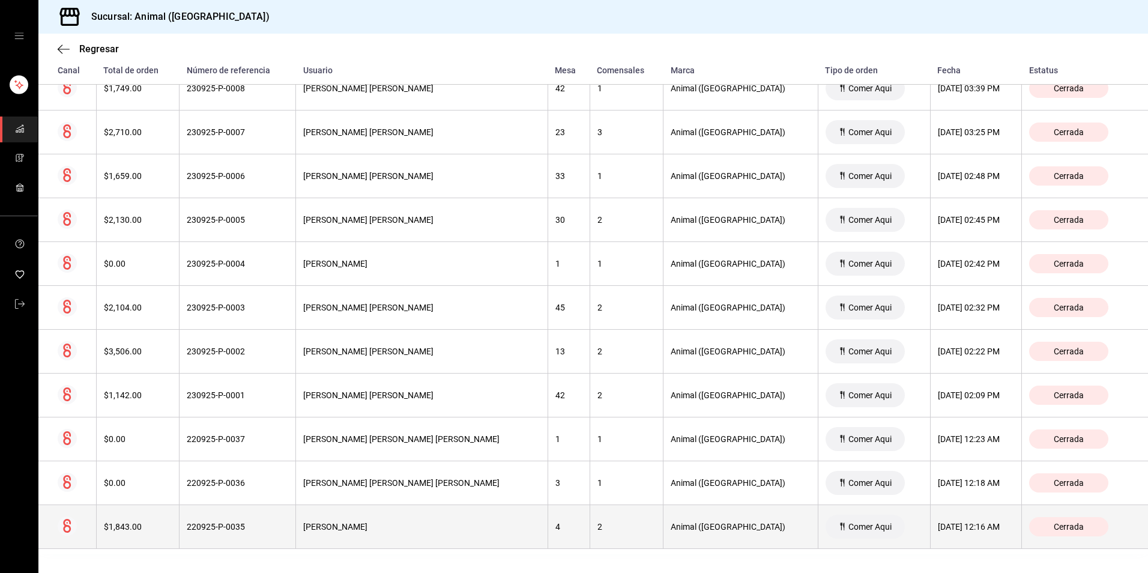
click at [555, 529] on div "4" at bounding box center [568, 527] width 27 height 10
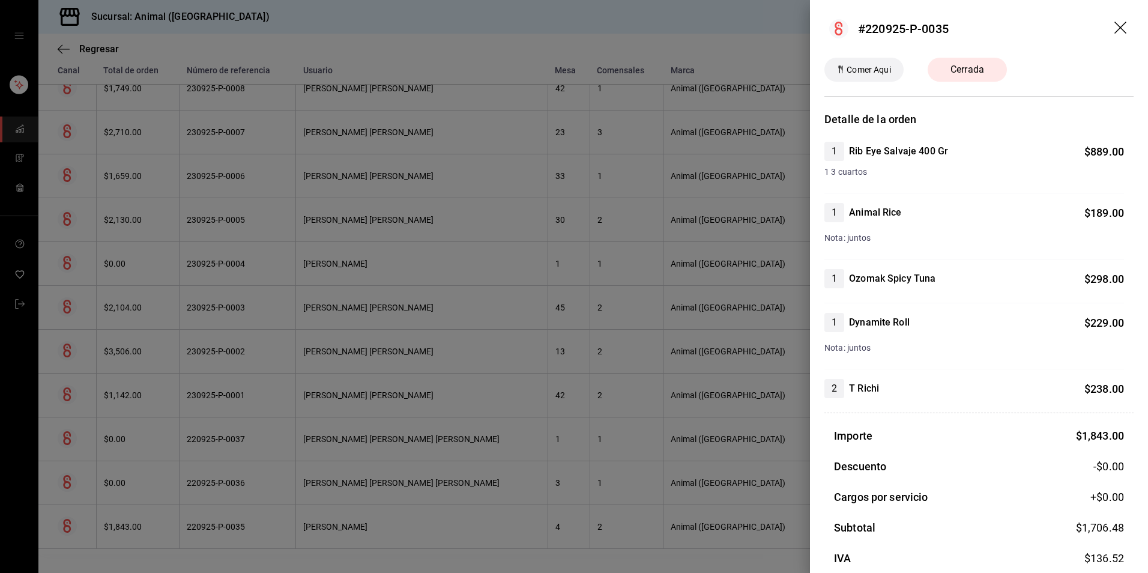
click at [355, 548] on div at bounding box center [574, 286] width 1148 height 573
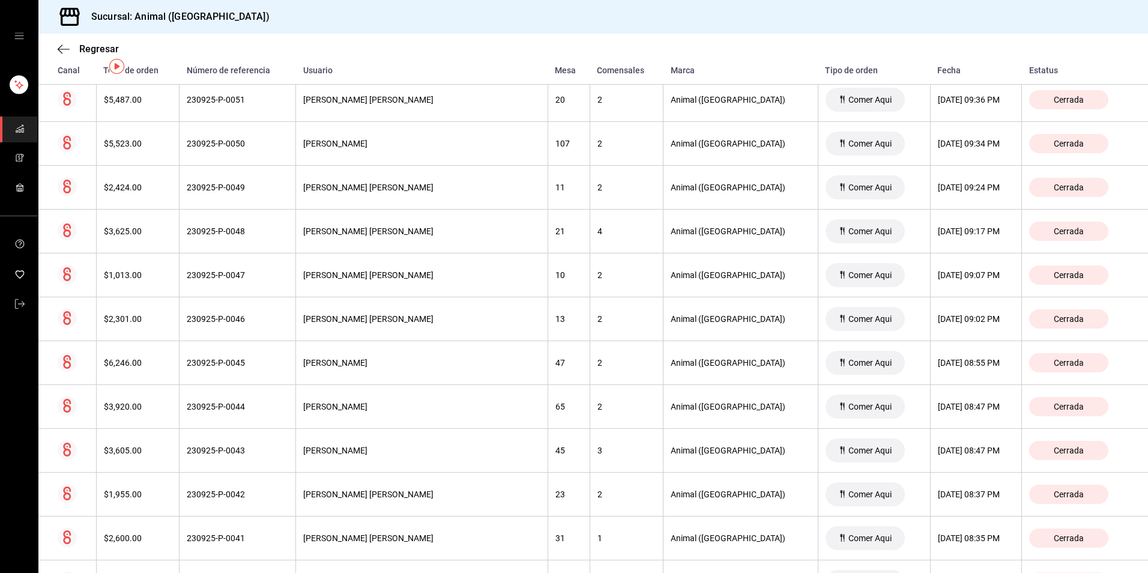
scroll to position [0, 0]
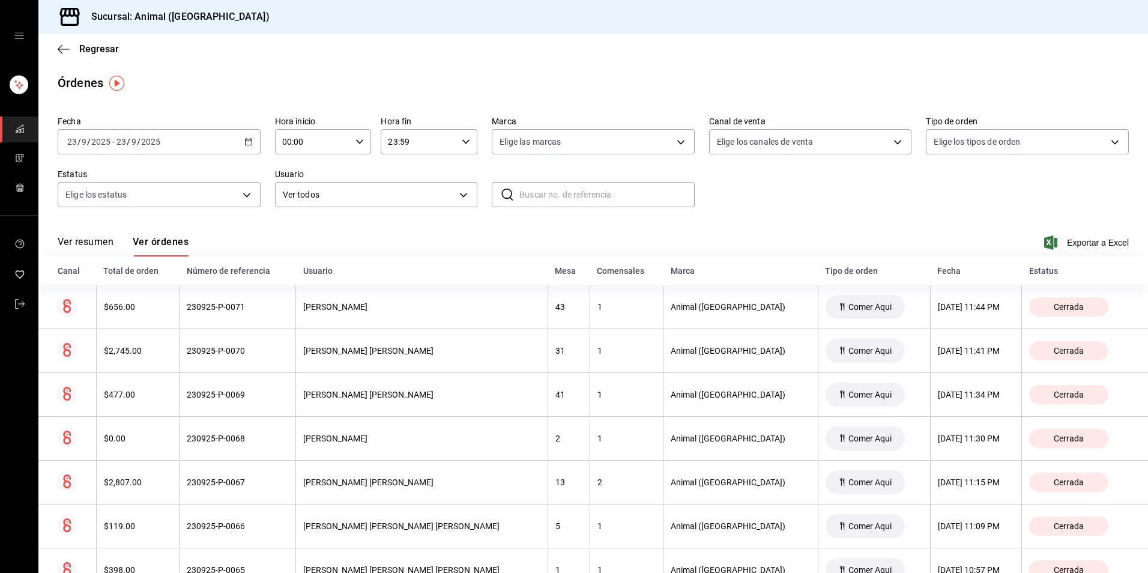
click at [226, 145] on div "[DATE] [DATE] - [DATE] [DATE]" at bounding box center [159, 141] width 203 height 25
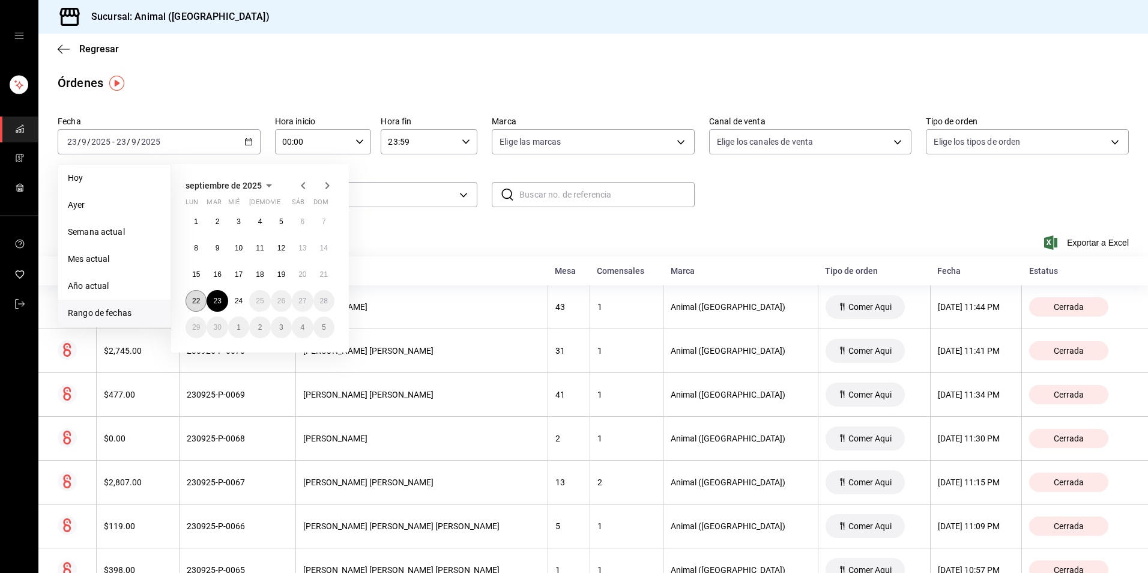
click at [202, 295] on button "22" at bounding box center [195, 301] width 21 height 22
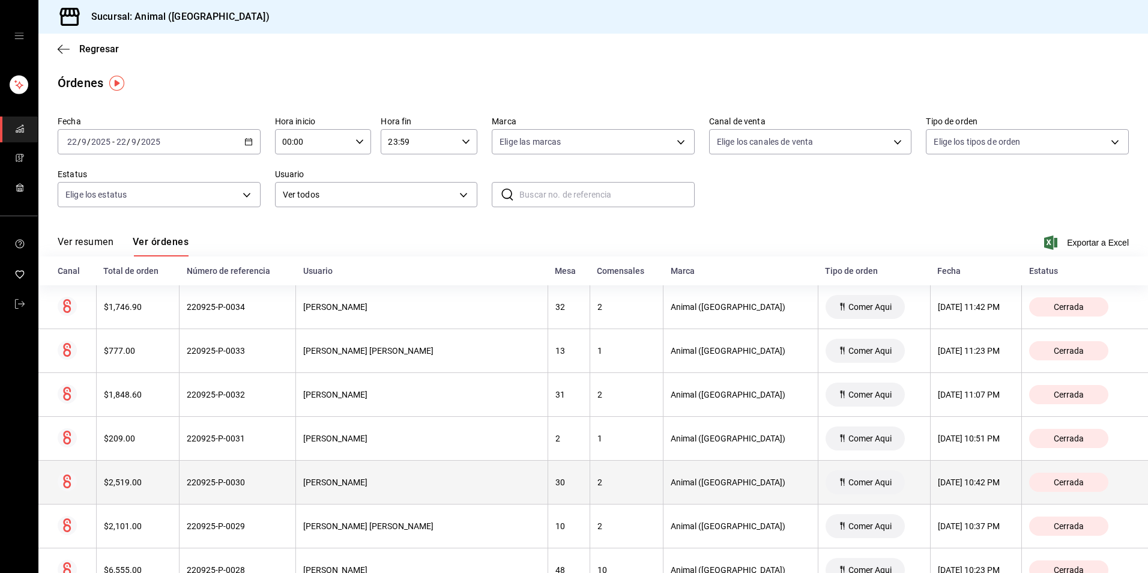
click at [555, 487] on div "30" at bounding box center [568, 482] width 27 height 10
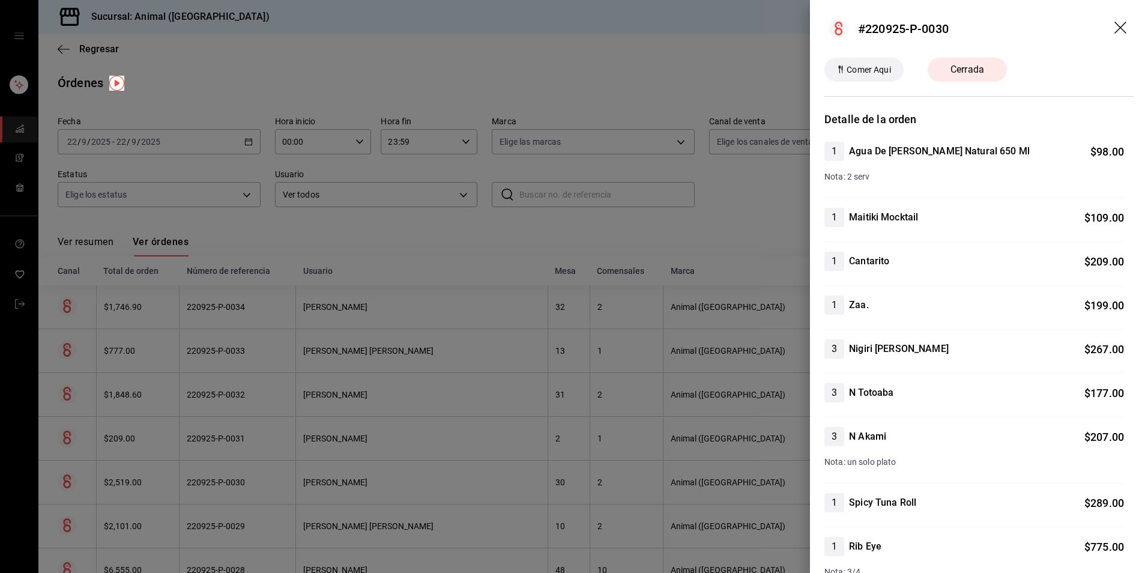
click at [535, 487] on div at bounding box center [574, 286] width 1148 height 573
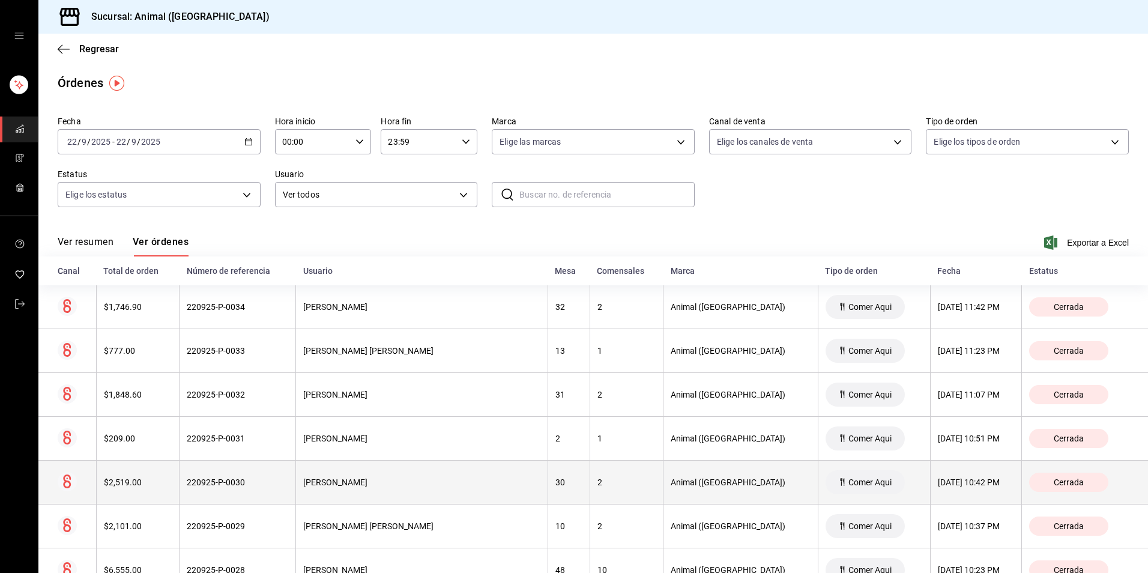
click at [946, 483] on div "[DATE] 10:42 PM" at bounding box center [975, 482] width 76 height 10
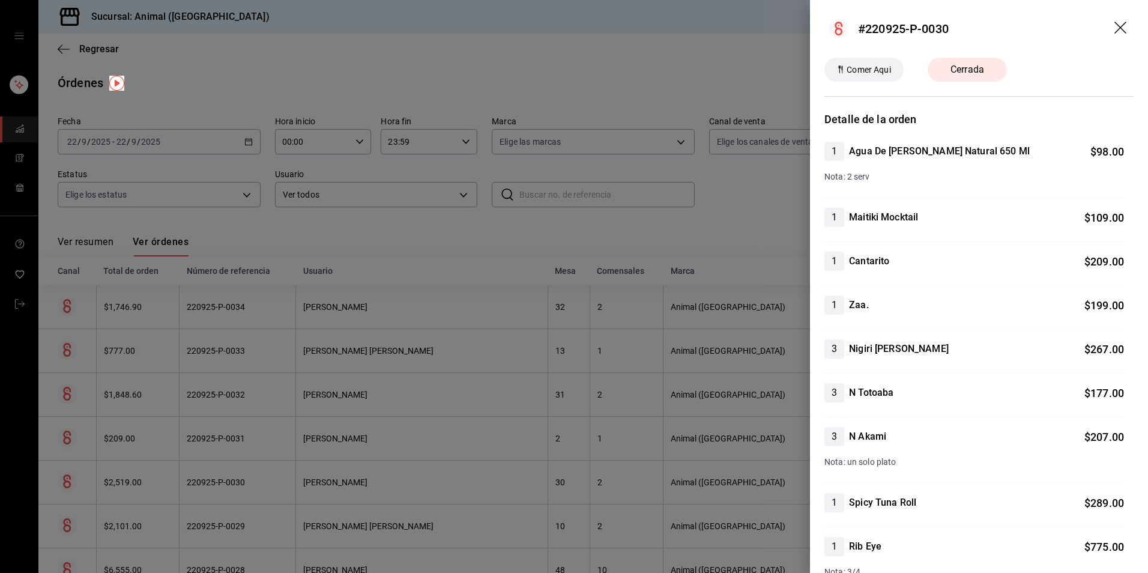
click at [1119, 28] on header "#220925-P-0030" at bounding box center [979, 29] width 338 height 58
click at [1114, 23] on icon "drag" at bounding box center [1121, 29] width 14 height 14
